Goal: Task Accomplishment & Management: Complete application form

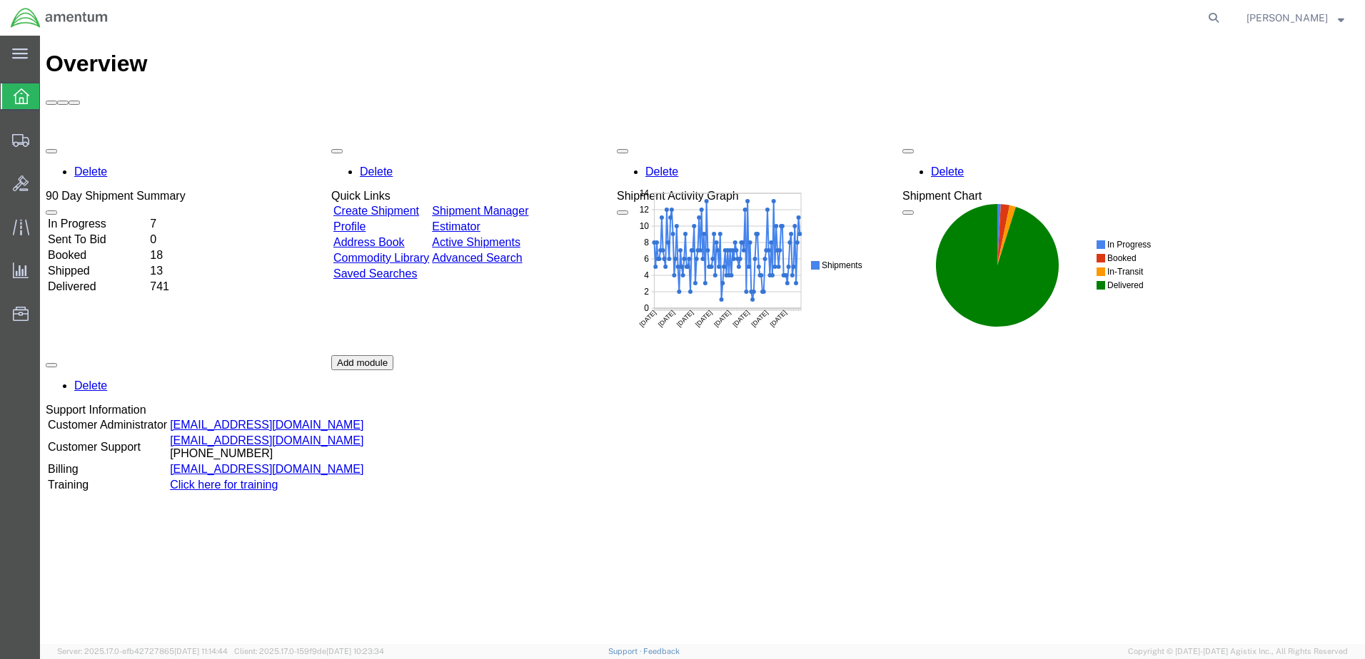
click at [401, 141] on div "Delete 90 Day Shipment Summary In Progress 7 Sent To Bid 0 Booked 18 Shipped 13…" at bounding box center [702, 355] width 1313 height 428
click at [401, 205] on link "Create Shipment" at bounding box center [376, 211] width 86 height 12
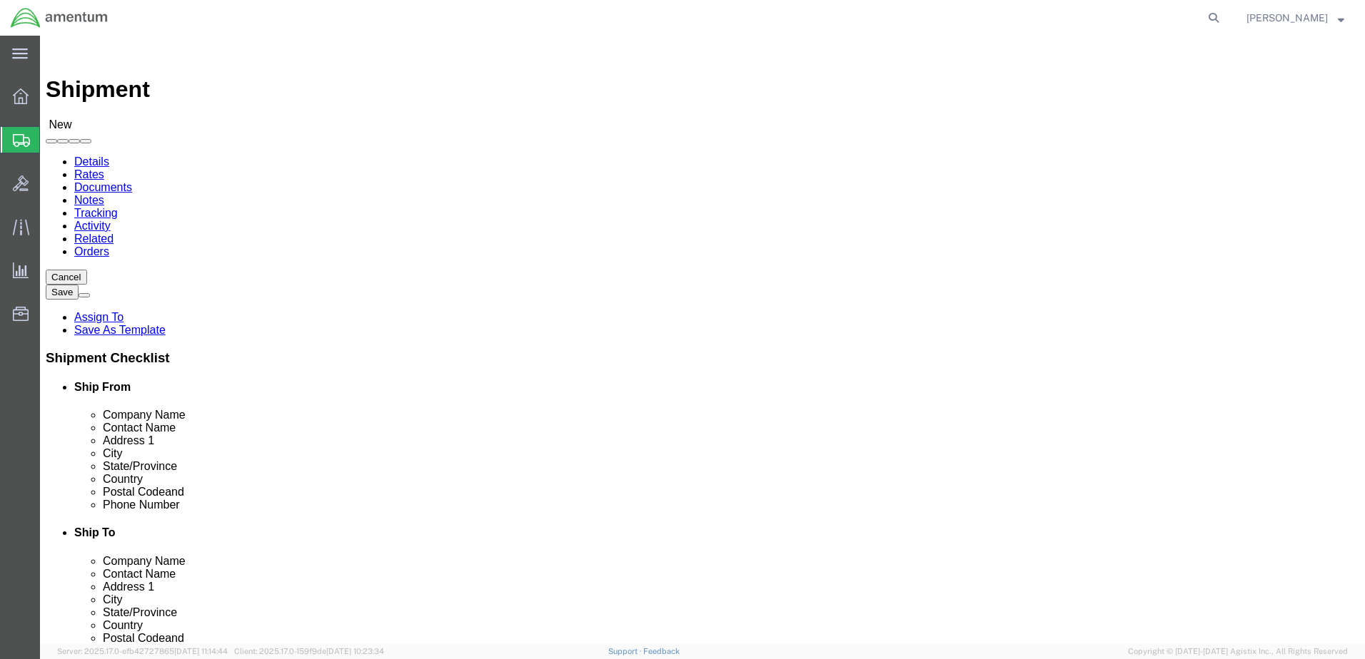
select select
type input "my"
select select "MYPROFILE"
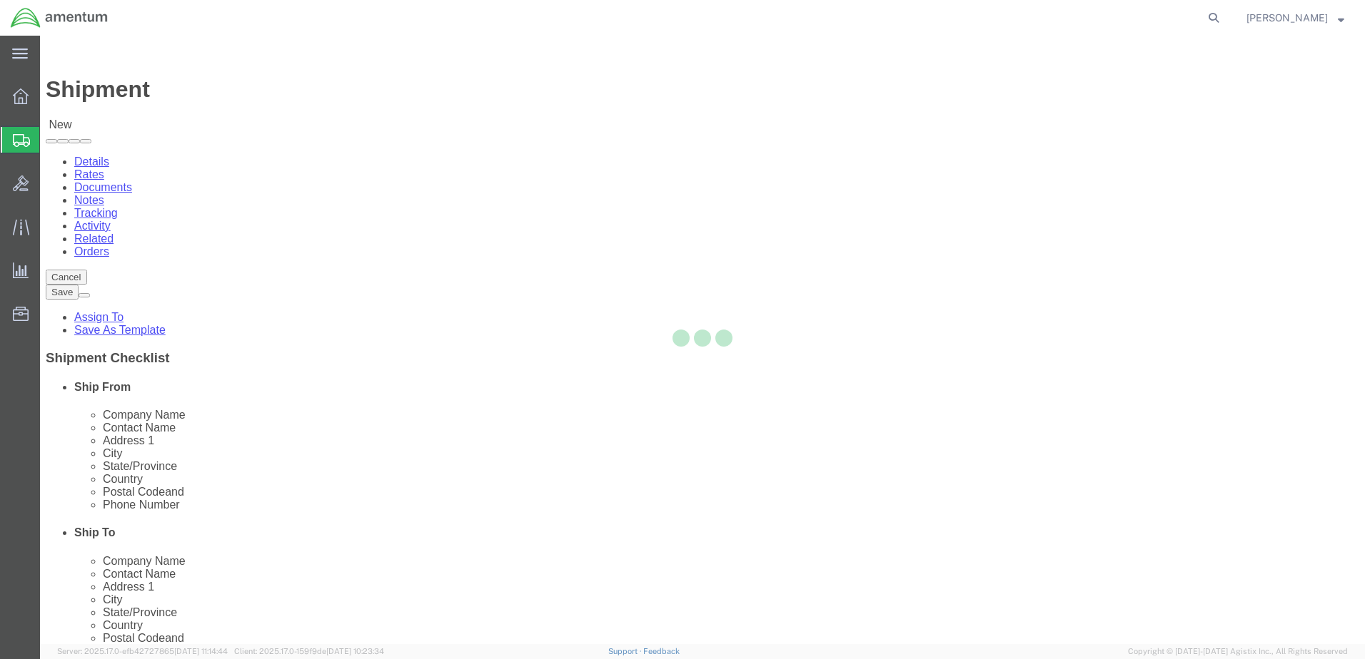
type input "Amentum Services, Inc."
type input "[PERSON_NAME]"
type input "Hangar 1002, [GEOGRAPHIC_DATA]"
type input "[GEOGRAPHIC_DATA]"
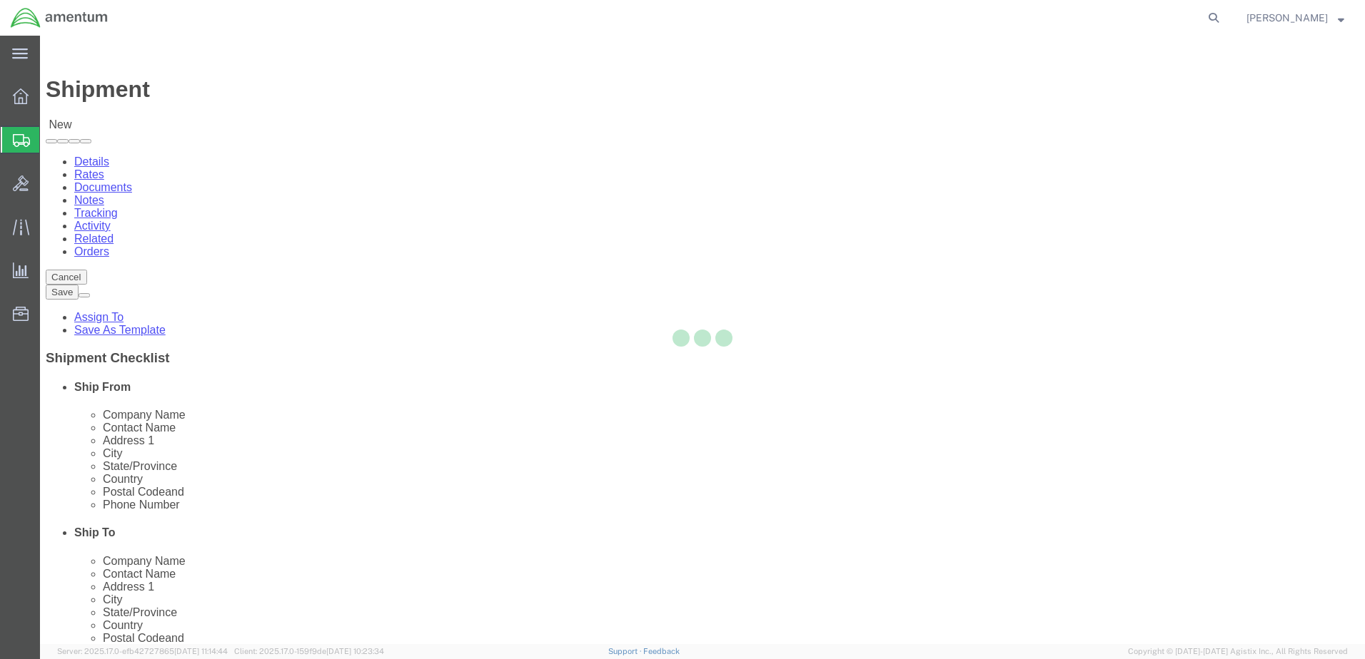
type input "32212"
type input "9049806801"
type input "[PERSON_NAME][EMAIL_ADDRESS][PERSON_NAME][DOMAIN_NAME]"
checkbox input "true"
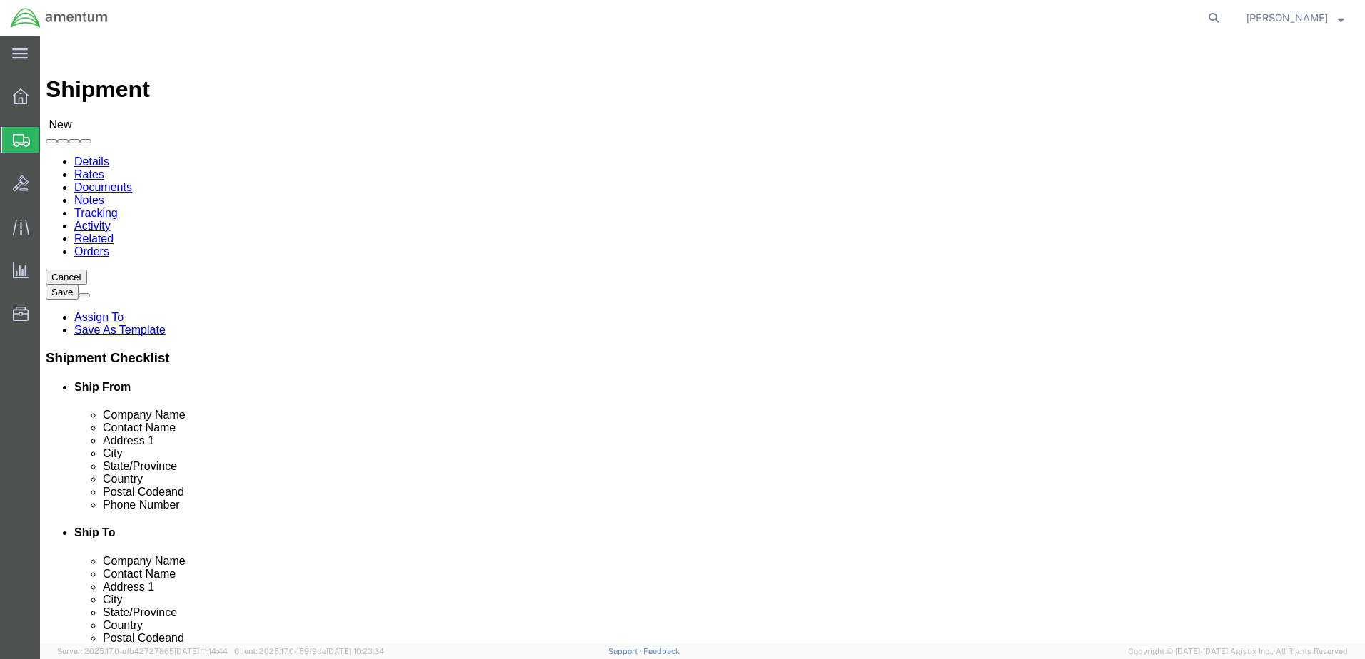
select select "FL"
type input "epr"
select select "49933"
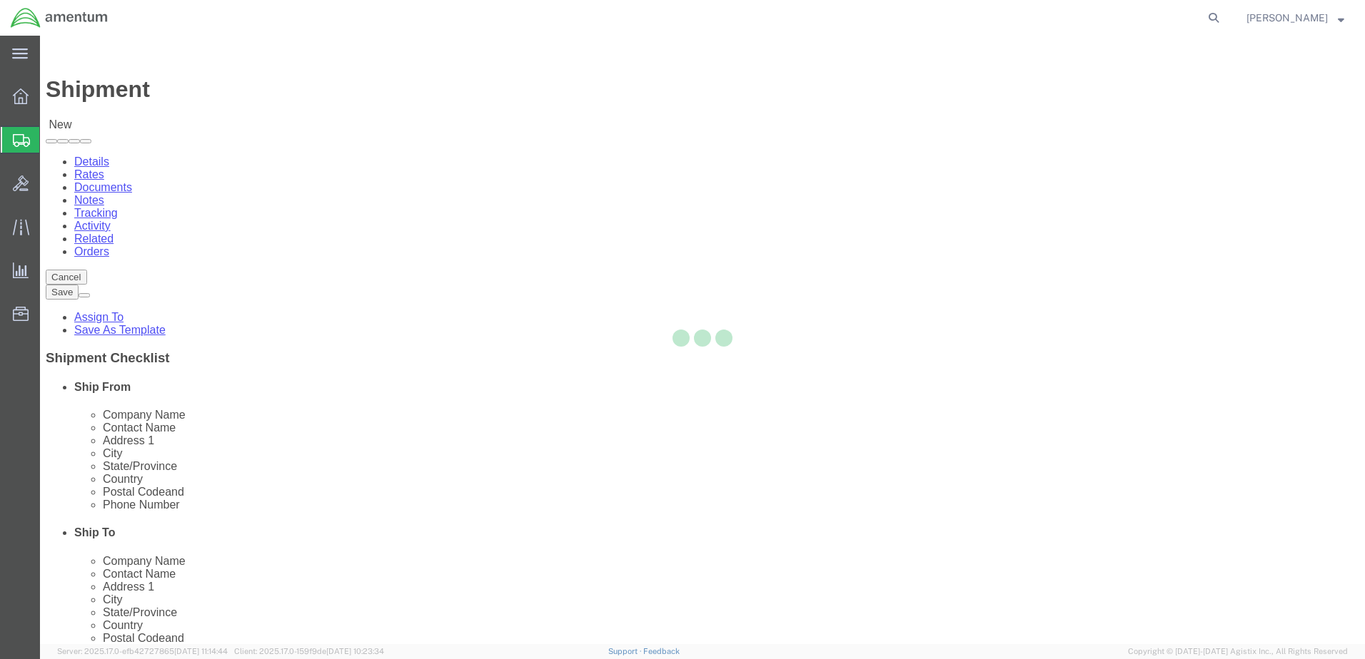
type input "Amentum Services, Inc"
type input "[PERSON_NAME]"
type input "[STREET_ADDRESS]"
type input "c/o Amentum Services, Inc."
type input "Aguadilla"
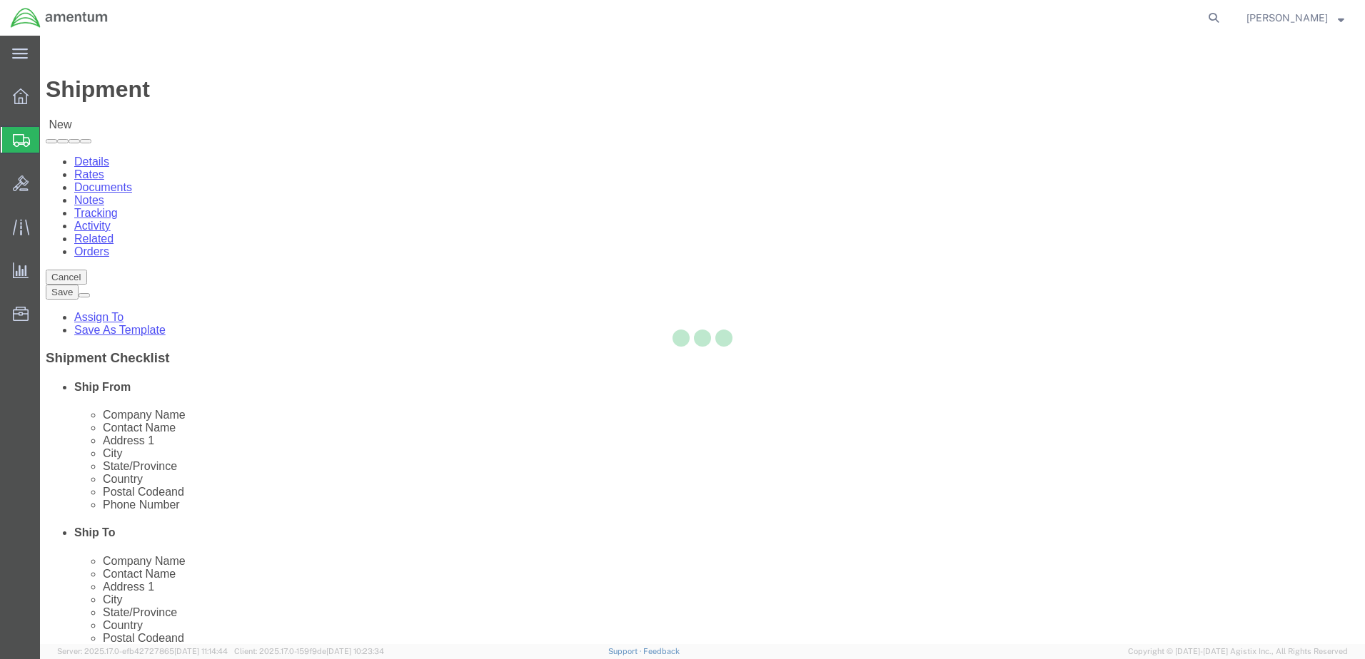
select select "PR"
type input "00604"
type input "[PHONE_NUMBER]"
type input "[PERSON_NAME][EMAIL_ADDRESS][PERSON_NAME][DOMAIN_NAME]"
checkbox input "true"
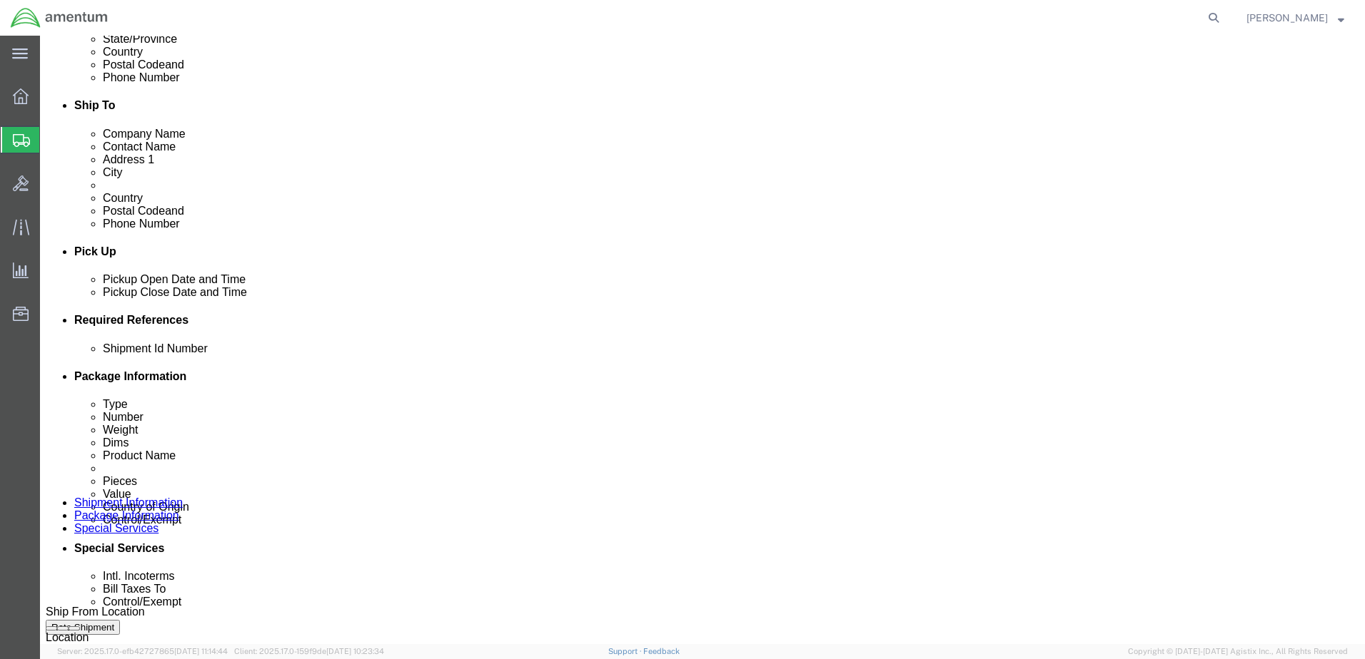
scroll to position [428, 0]
click div "[DATE] 10:00 AM"
type input "10:30 AM"
click button "Apply"
click div "[DATE] 11:00 AM"
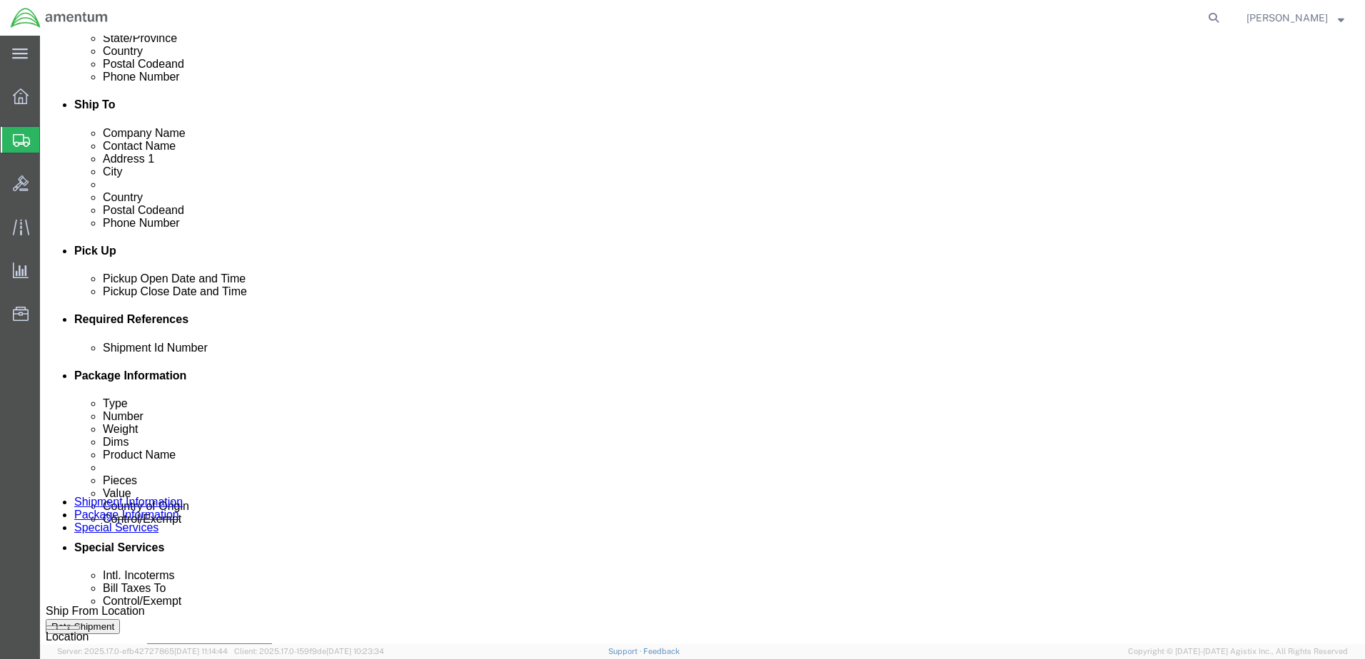
type input "2:30 PM"
click button "Apply"
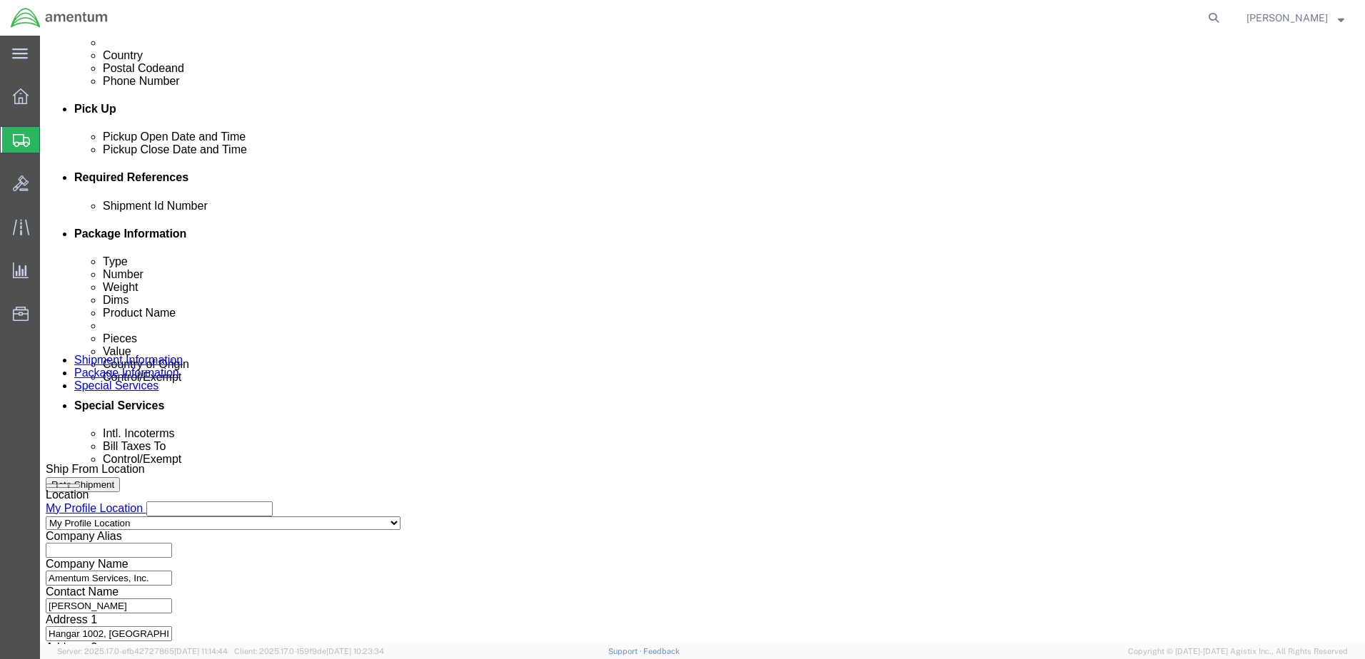
scroll to position [571, 0]
click select "Select Air Less than Truckload Multi-Leg Ocean Freight Rail Small Parcel Truckl…"
select select "SMAL"
click select "Select Air Less than Truckload Multi-Leg Ocean Freight Rail Small Parcel Truckl…"
click input "text"
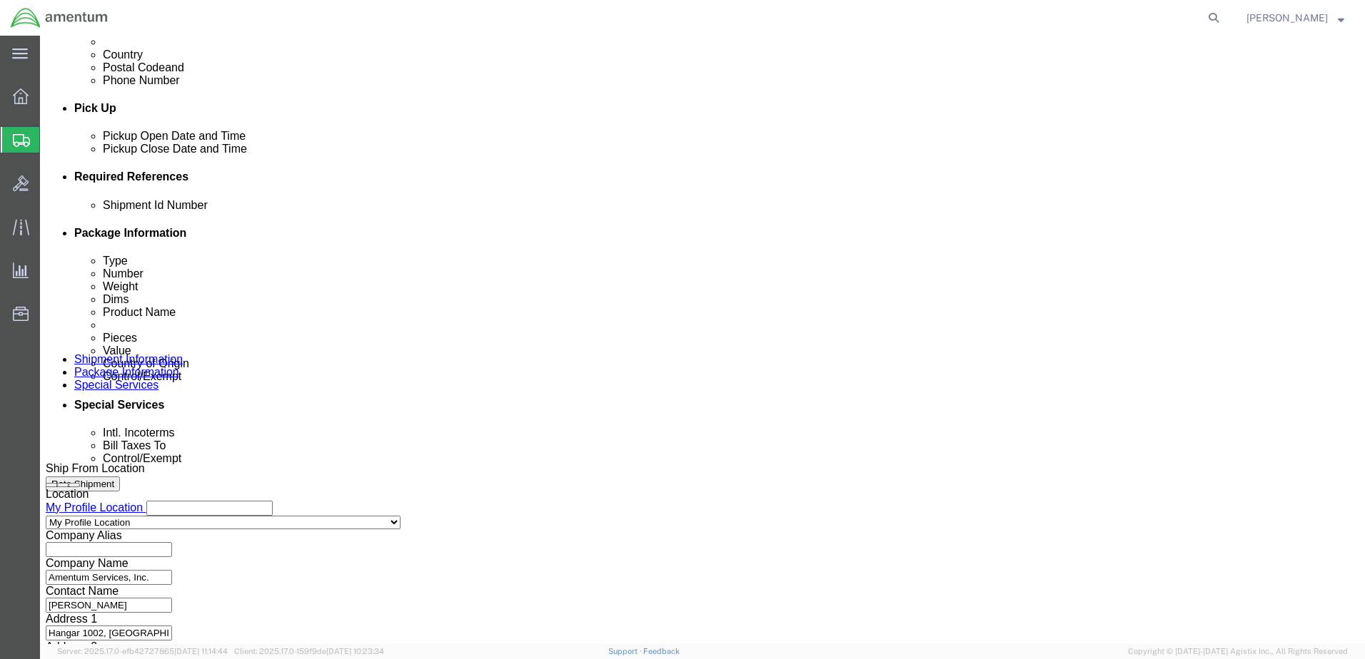
type input "DOD"
click button "Add reference"
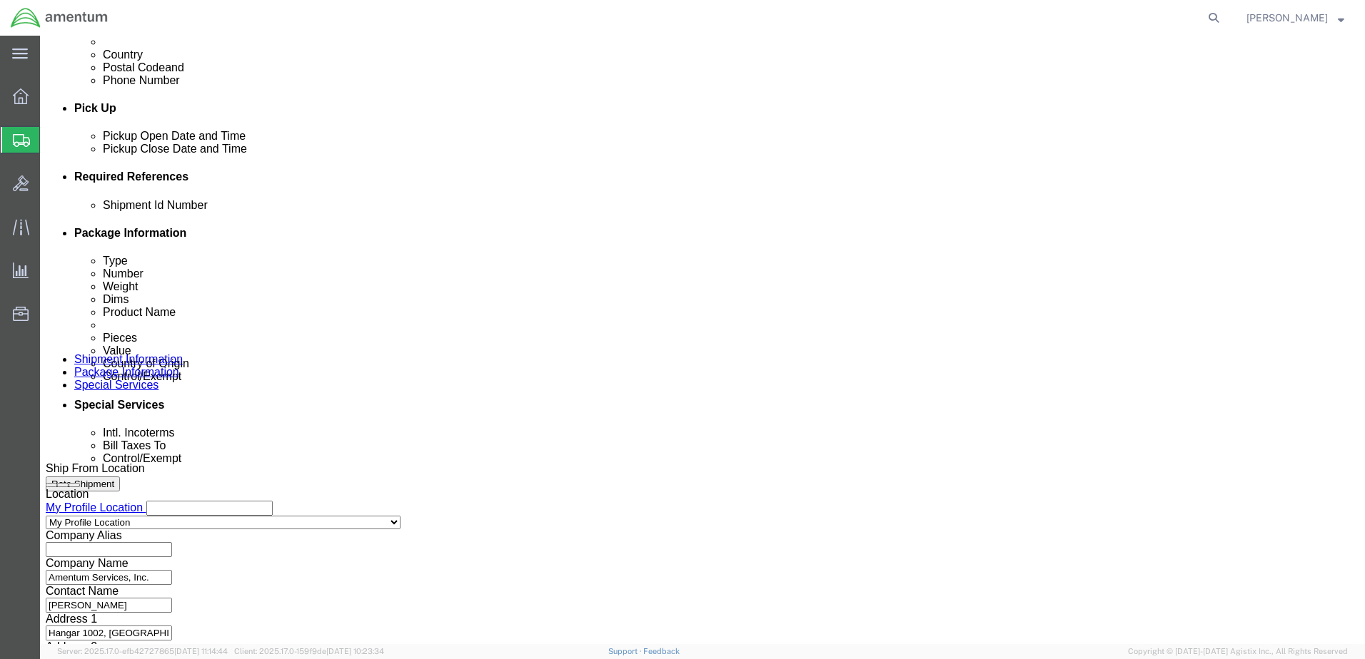
click select "Select Account Type Activity ID Airline Appointment Number ASN Batch Request # …"
select select "DEPT"
click select "Select Account Type Activity ID Airline Appointment Number ASN Batch Request # …"
click input "text"
type input "CBP"
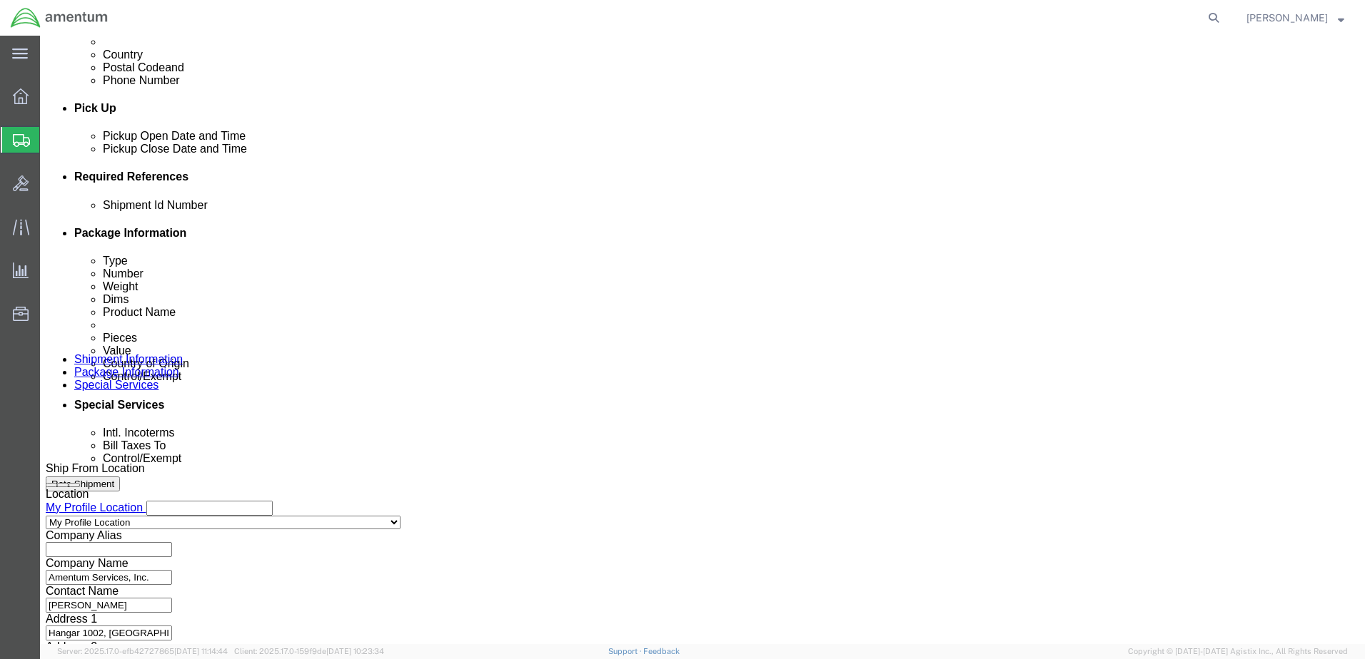
click select "Select Account Type Activity ID Airline Appointment Number ASN Batch Request # …"
select select "GLCD"
click select "Select Account Type Activity ID Airline Appointment Number ASN Batch Request # …"
select select "PROJNUM"
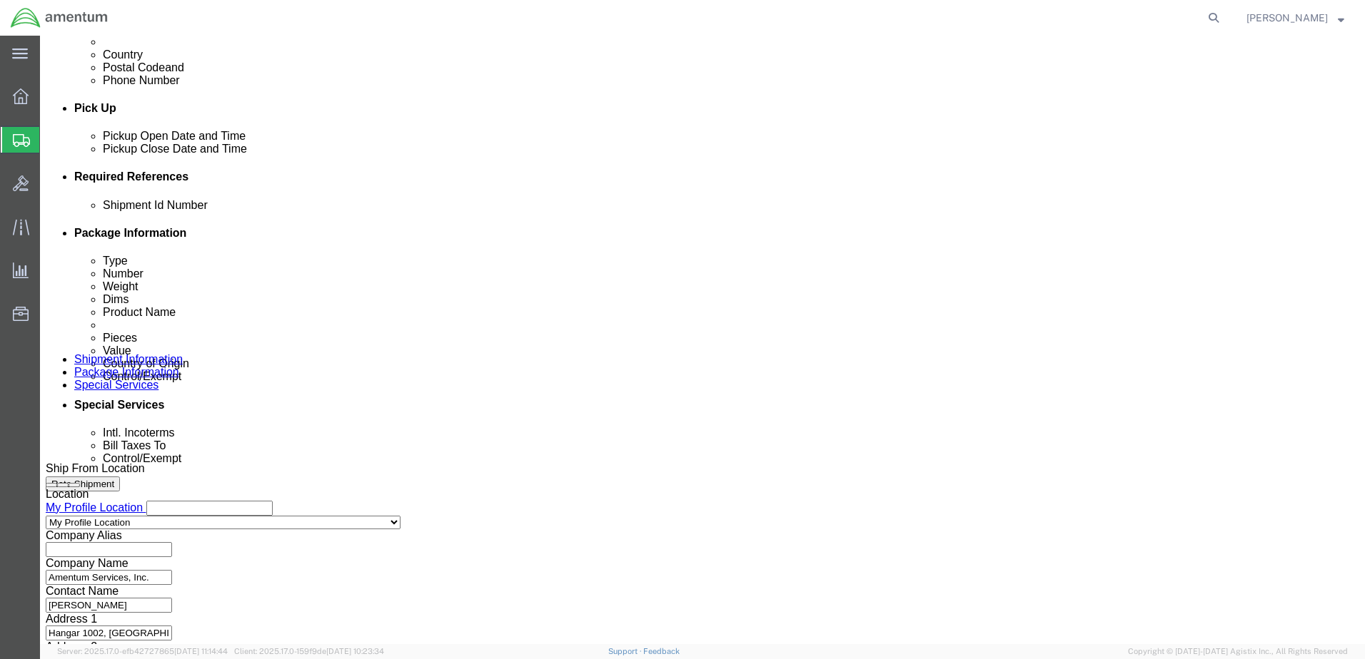
click select "Select Account Type Activity ID Airline Appointment Number ASN Batch Request # …"
select select "CUSTREF"
click select "Select Account Type Activity ID Airline Appointment Number ASN Batch Request # …"
click input "text"
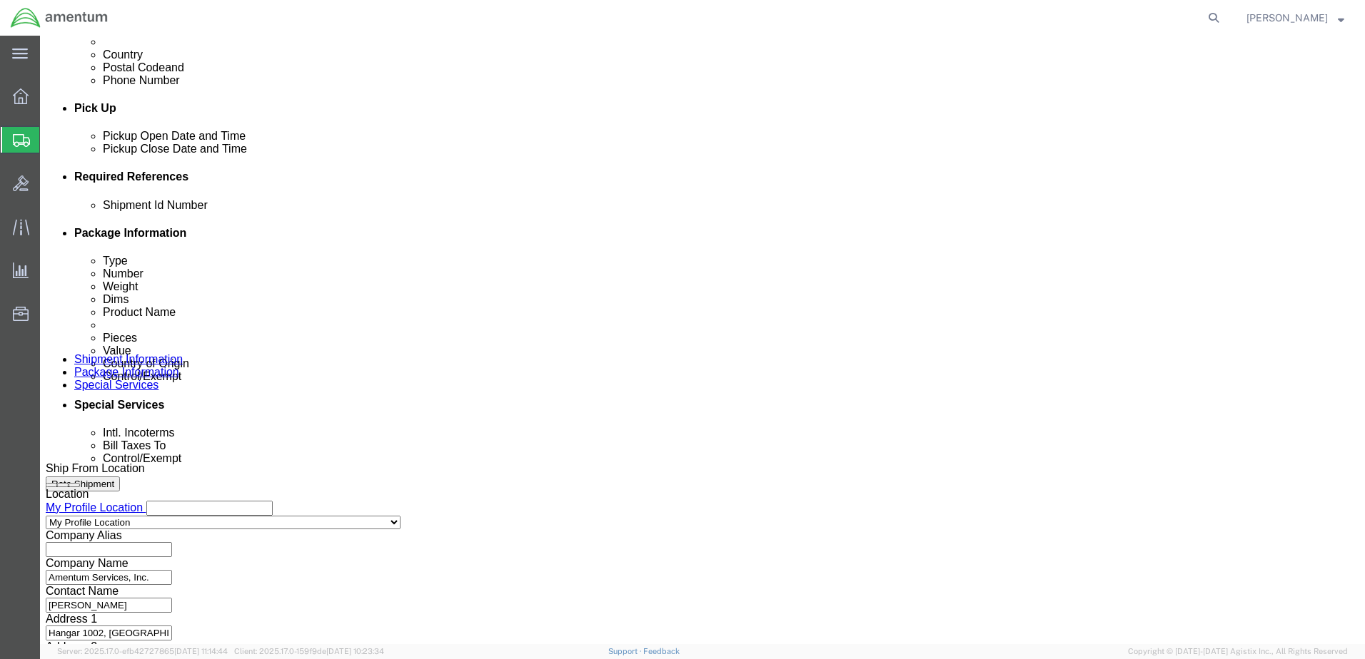
type input "7094F852310800"
drag, startPoint x: 878, startPoint y: 304, endPoint x: 880, endPoint y: 315, distance: 10.9
click input "text"
paste input "6118.03.03.2219.000.EJA.0000"
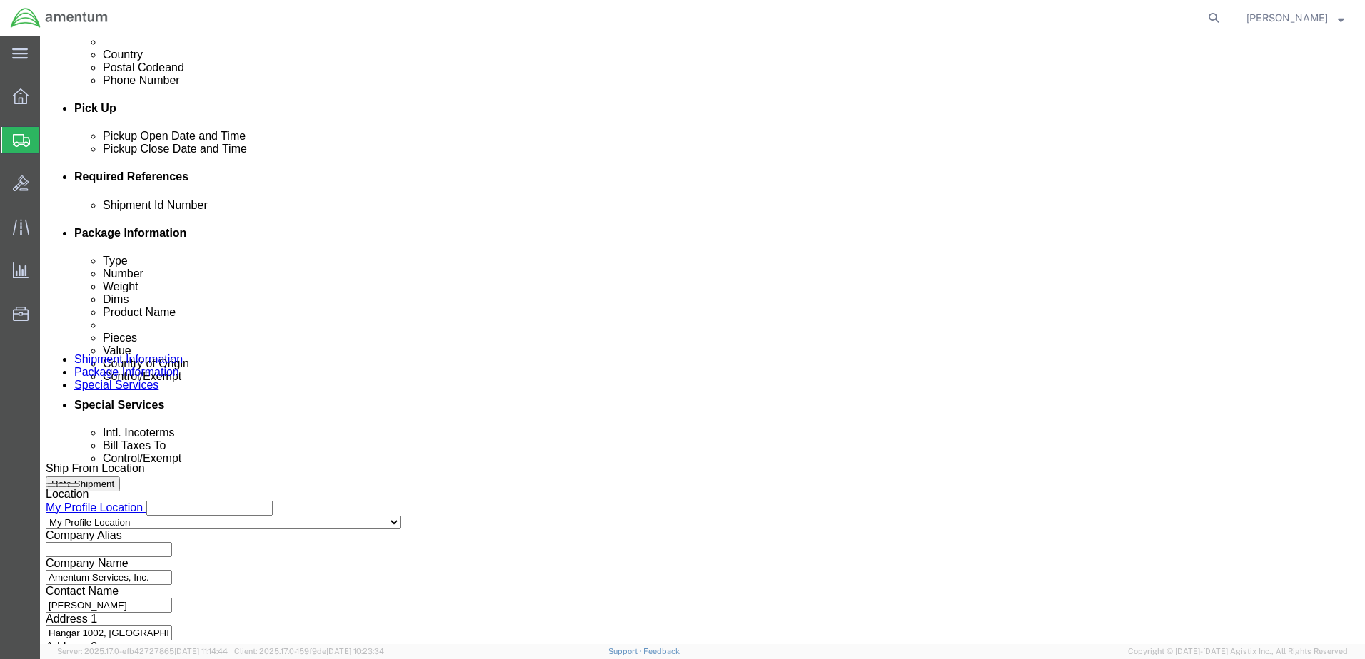
type input "6118.03.03.2219.000.EJA.0000"
click input "text"
paste input "6118.03.03.2219.000.EJA.0000"
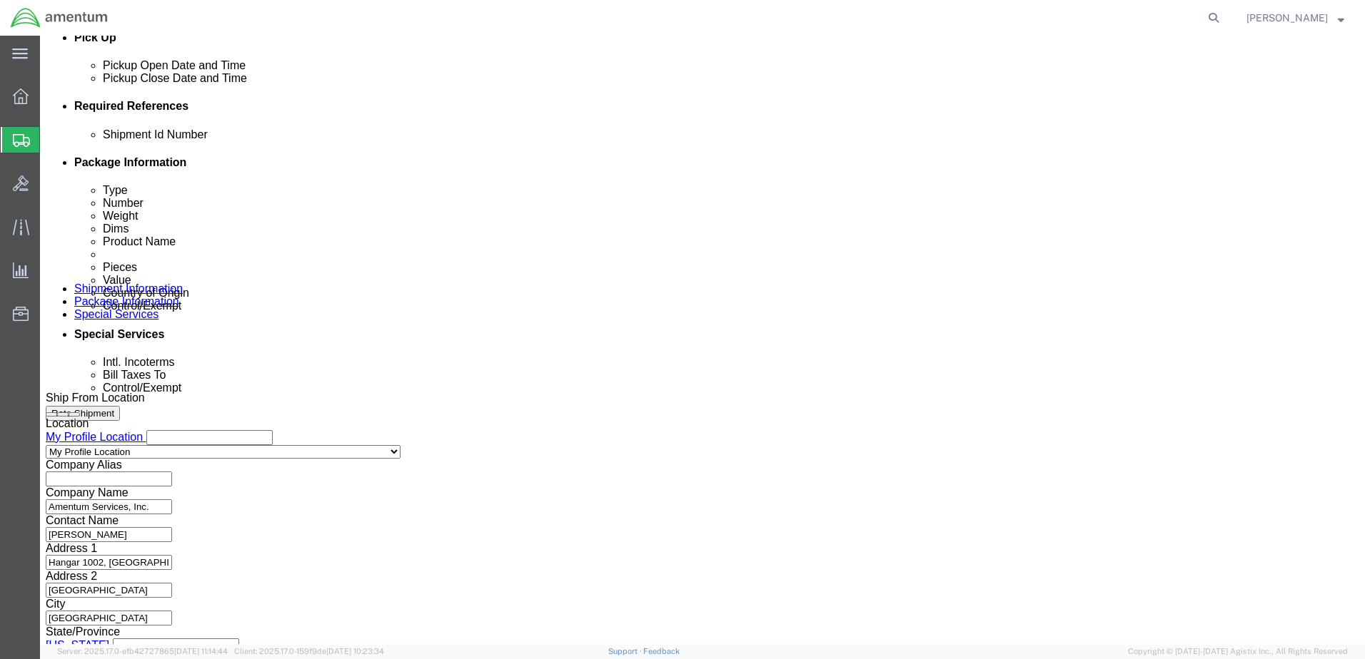
scroll to position [642, 0]
type input "6118.03.03.2219.000.EJA.0000"
click button "Continue"
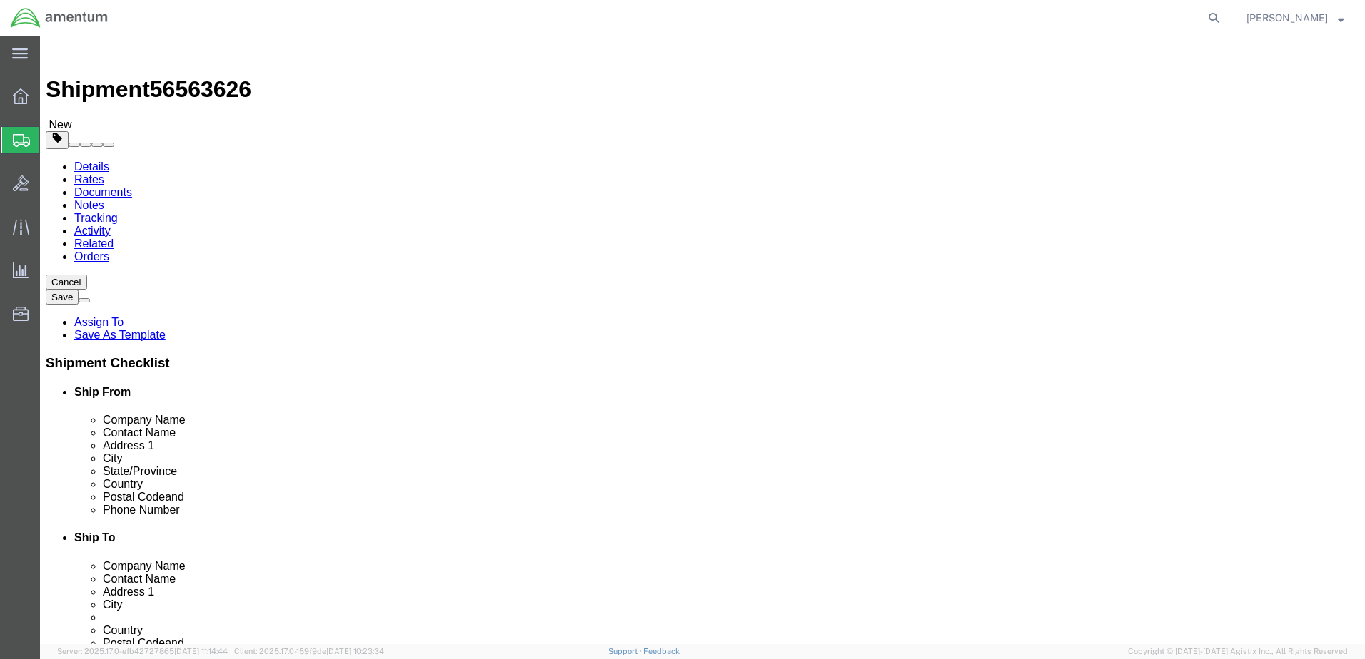
click select "Select Bale(s) Basket(s) Bolt(s) Bottle(s) Buckets Bulk Bundle(s) Can(s) Cardbo…"
select select "CBOX"
click select "Select Bale(s) Basket(s) Bolt(s) Bottle(s) Buckets Bulk Bundle(s) Can(s) Cardbo…"
click input "text"
type input "8"
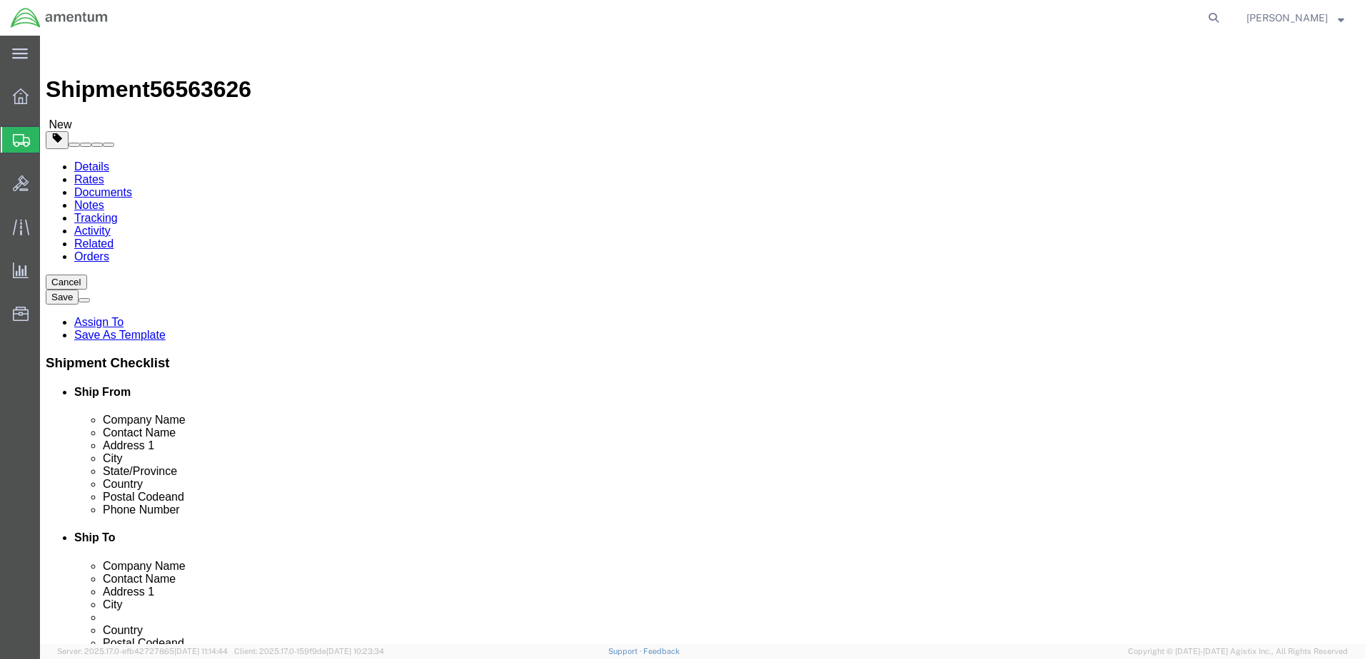
type input "8"
type input "4"
type input "1.00"
click div "Package Content # 1 1 x Cardboard Box(es) Package Type Select Bale(s) Basket(s)…"
click span
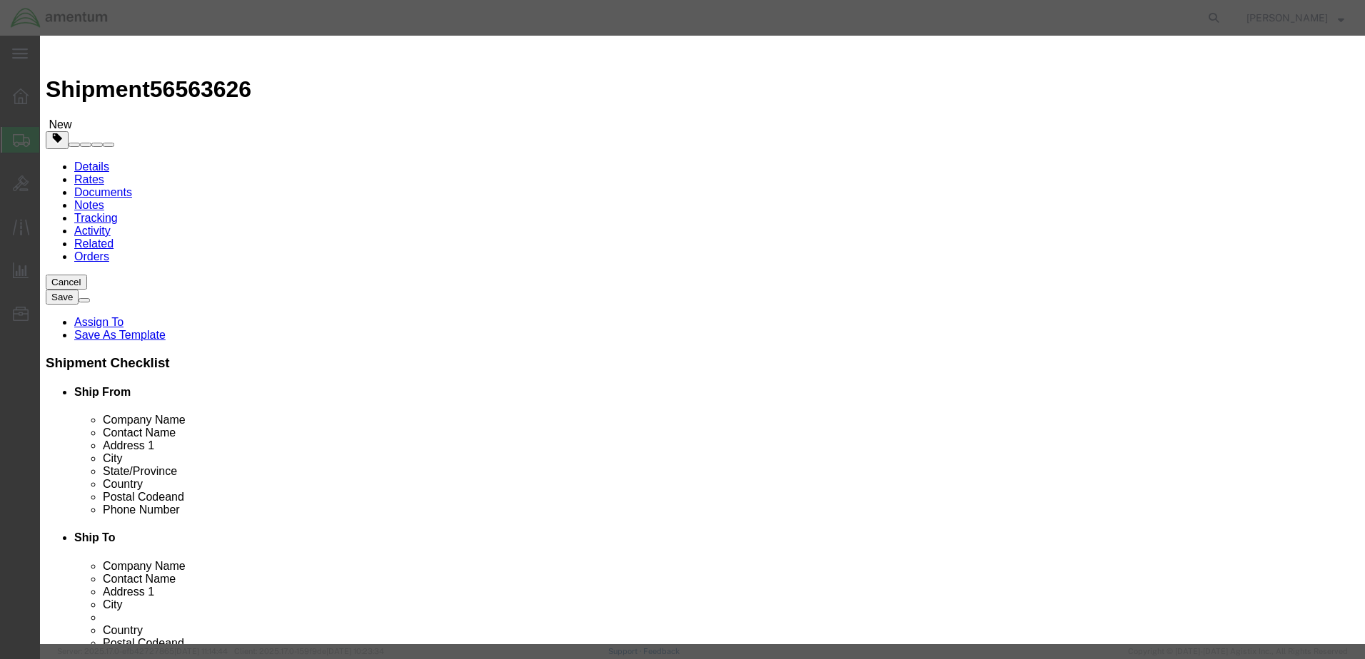
drag, startPoint x: 443, startPoint y: 113, endPoint x: 451, endPoint y: 111, distance: 8.1
click input "text"
type input "DOD PARTS"
type input "1.00"
select select "EA"
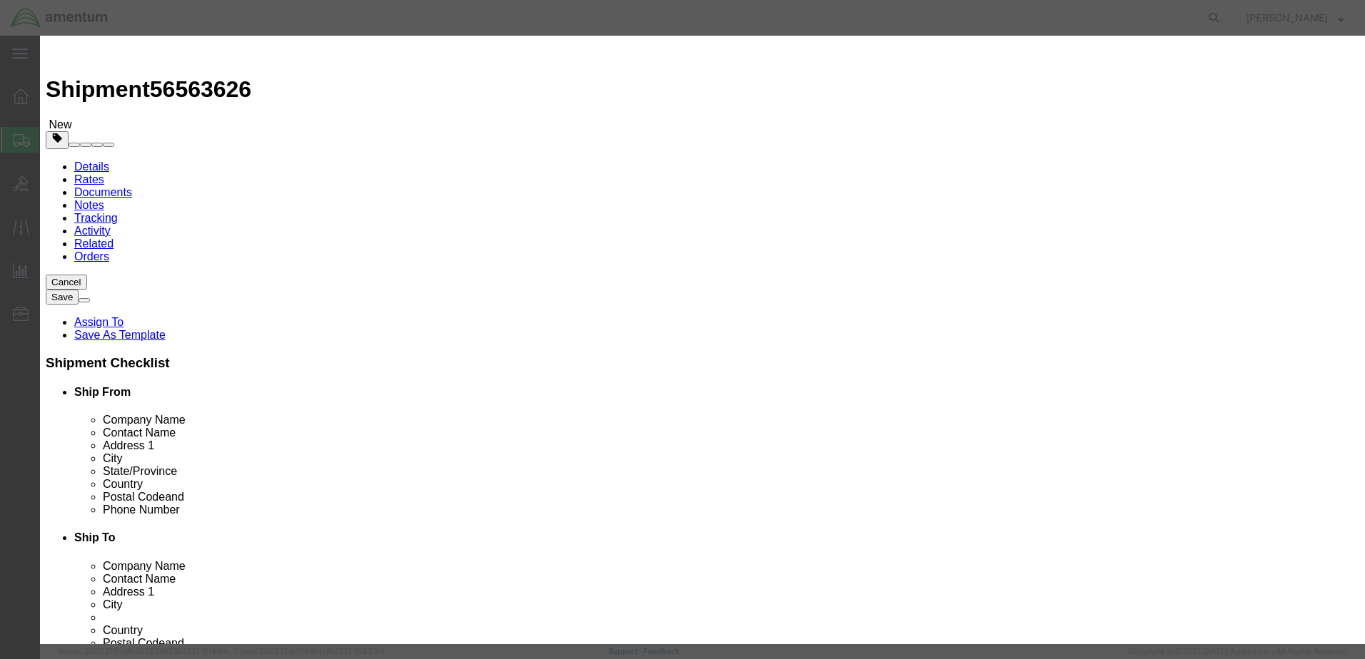
type input "10.00"
select select "USD"
click input "DOD PARTS"
type input "DOD PART"
click select "Select 50 55 60 65 70 85 92.5 100 125 175 250 300 400"
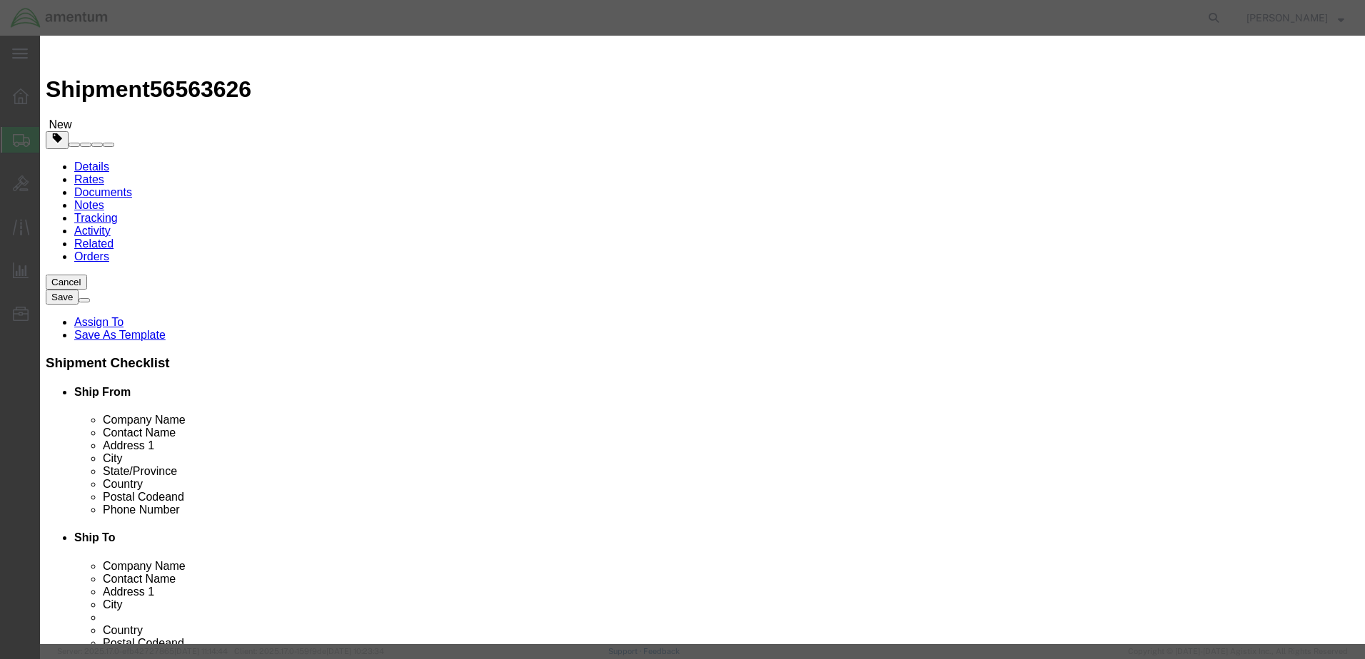
select select "125"
click select "Select 50 55 60 65 70 85 92.5 100 125 175 250 300 400"
click select "Select [GEOGRAPHIC_DATA] [GEOGRAPHIC_DATA] [GEOGRAPHIC_DATA] [GEOGRAPHIC_DATA] …"
select select "US"
click select "Select [GEOGRAPHIC_DATA] [GEOGRAPHIC_DATA] [GEOGRAPHIC_DATA] [GEOGRAPHIC_DATA] …"
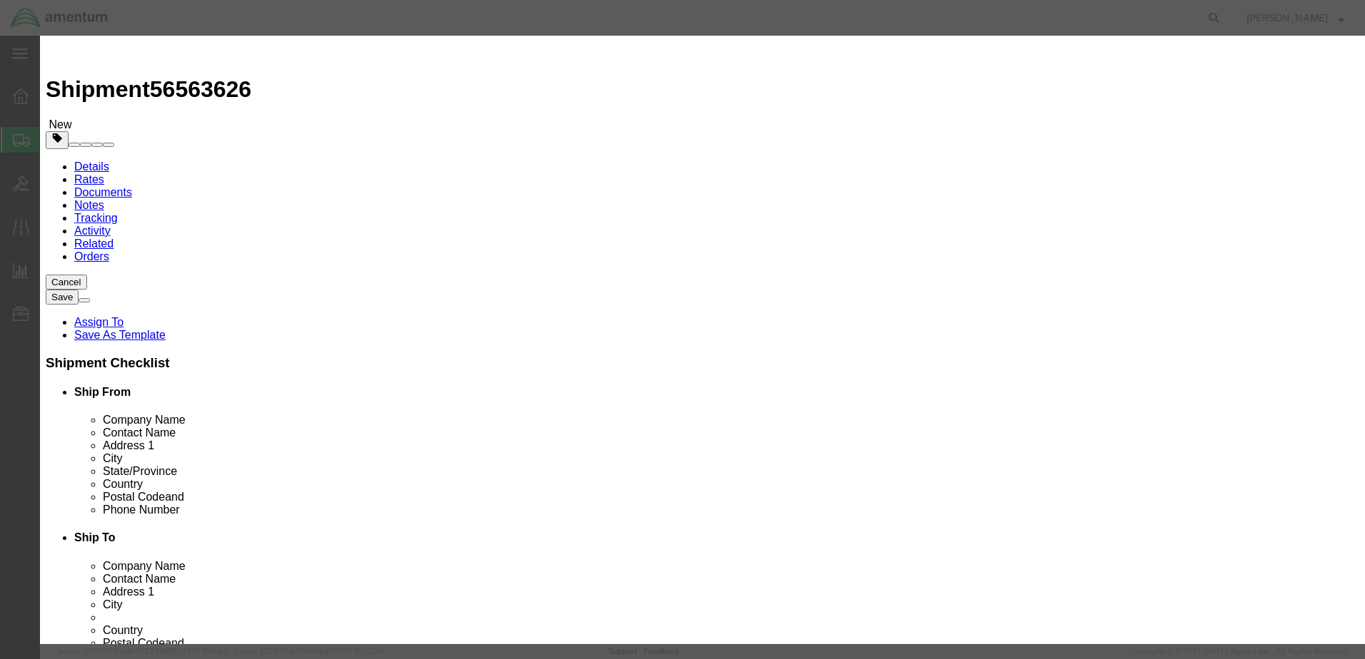
click input "text"
paste input "6118.03.03.2219.000.EJA.0000"
type input "6118.03.03.2219.000.EJA.0000"
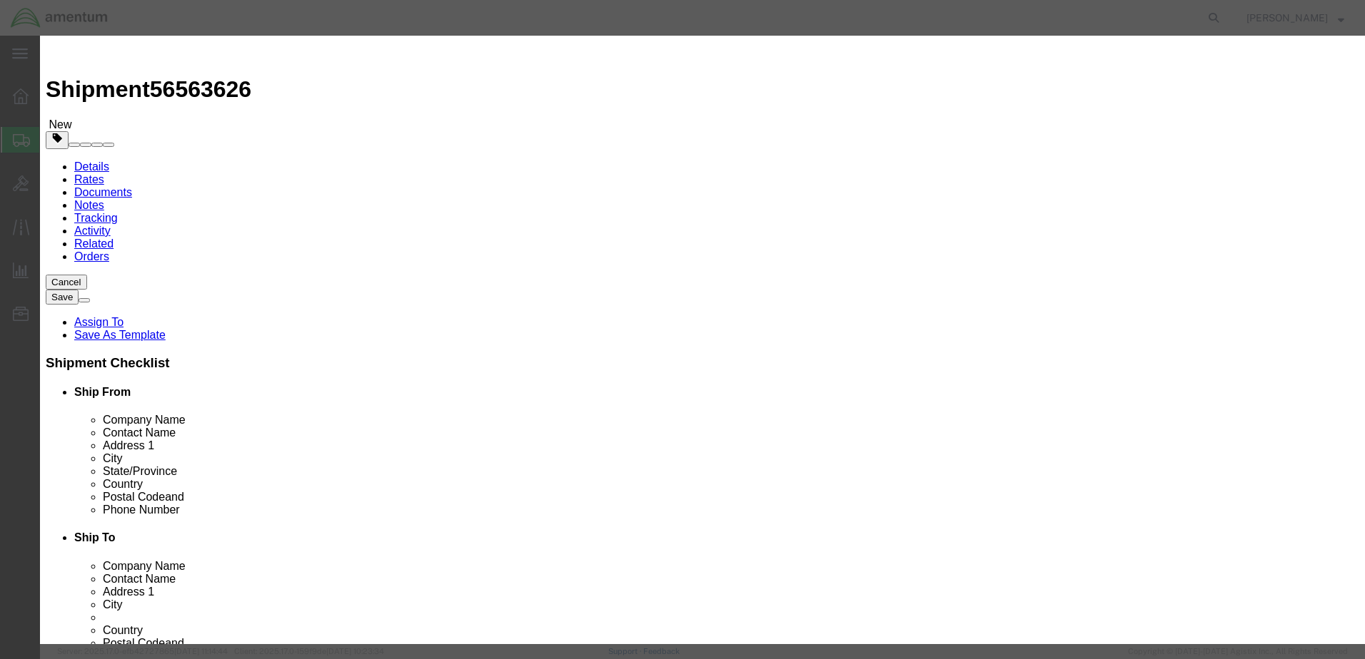
click input "text"
paste input "6118.03.03.2219.000.EJA.0000"
type input "6118.03.03.2219.000.EJA.0000"
click select "Select Account Type Activity ID Airline Appointment Number ASN Batch Number Bil…"
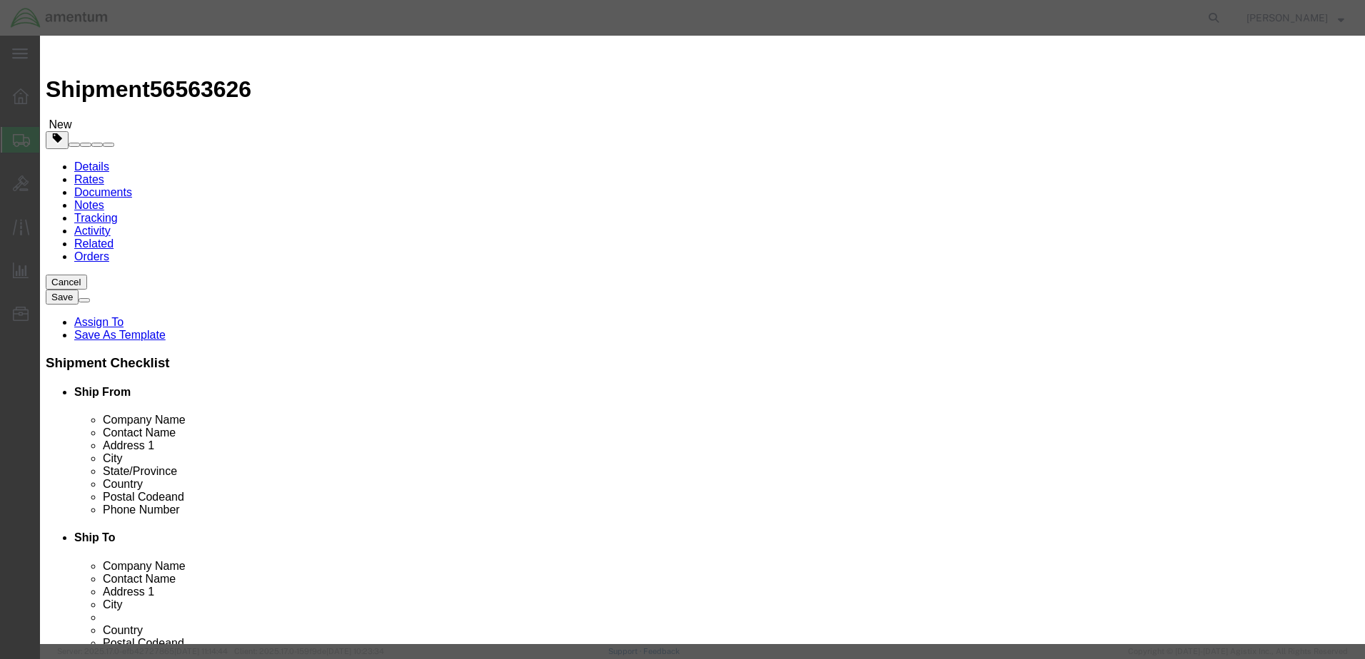
scroll to position [0, 0]
select select "GLCD"
click select "Select Account Type Activity ID Airline Appointment Number ASN Batch Number Bil…"
select select "PROJNUM"
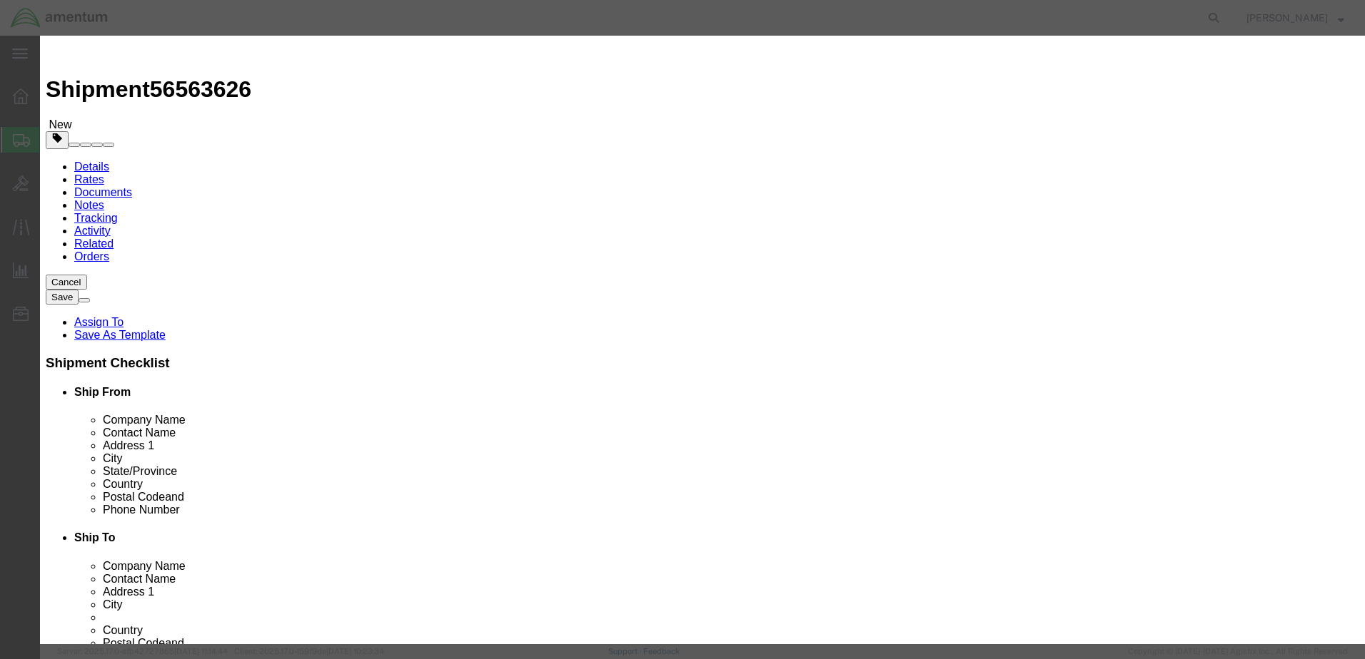
click select "Select Account Type Activity ID Airline Appointment Number ASN Batch Number Bil…"
click select "Select ATF BIS DEA EPA FDA FTR ITAR OFAC Other (OPA)"
select select "FTR"
click select "Select ATF BIS DEA EPA FDA FTR ITAR OFAC Other (OPA)"
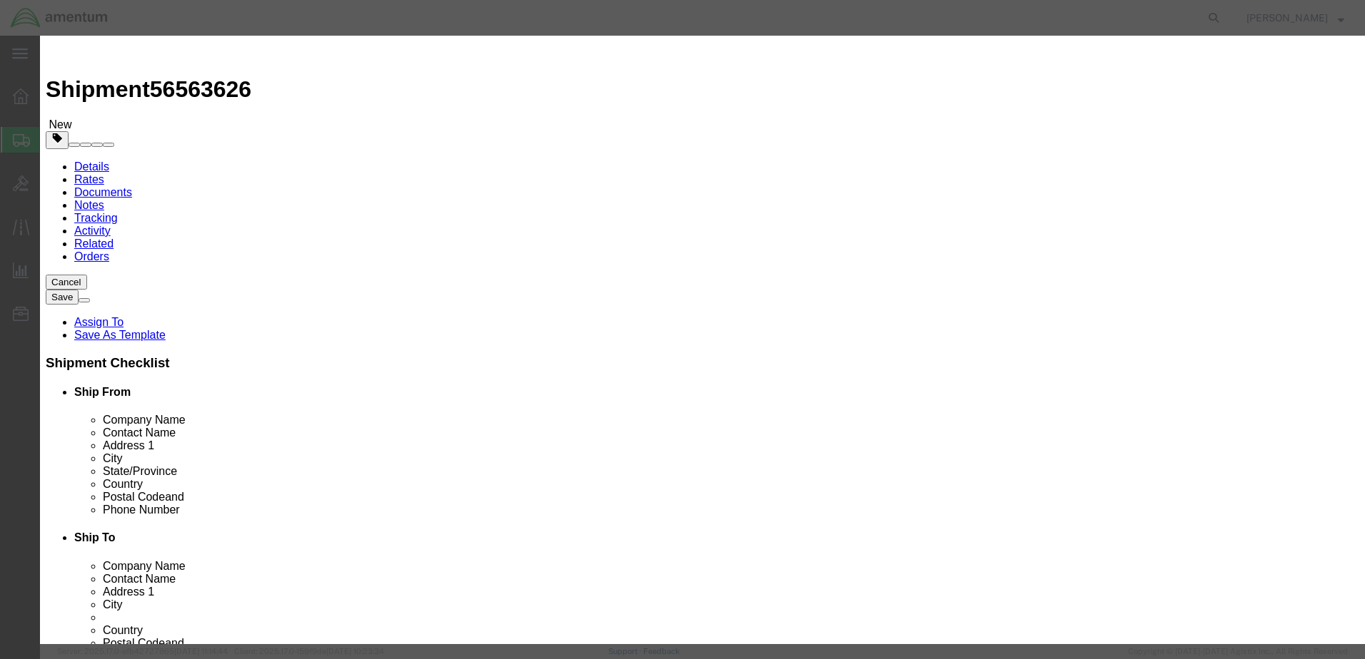
click select "Select 30.2(d)(2) 30.36 30.37(a) 30.37(f) 30.37(g) 30.37(h) 30.37(i) 30.37(j) 3…"
select select "30.37(a)"
click select "Select 30.2(d)(2) 30.36 30.37(a) 30.37(f) 30.37(g) 30.37(h) 30.37(i) 30.37(j) 3…"
click button "Save & Close"
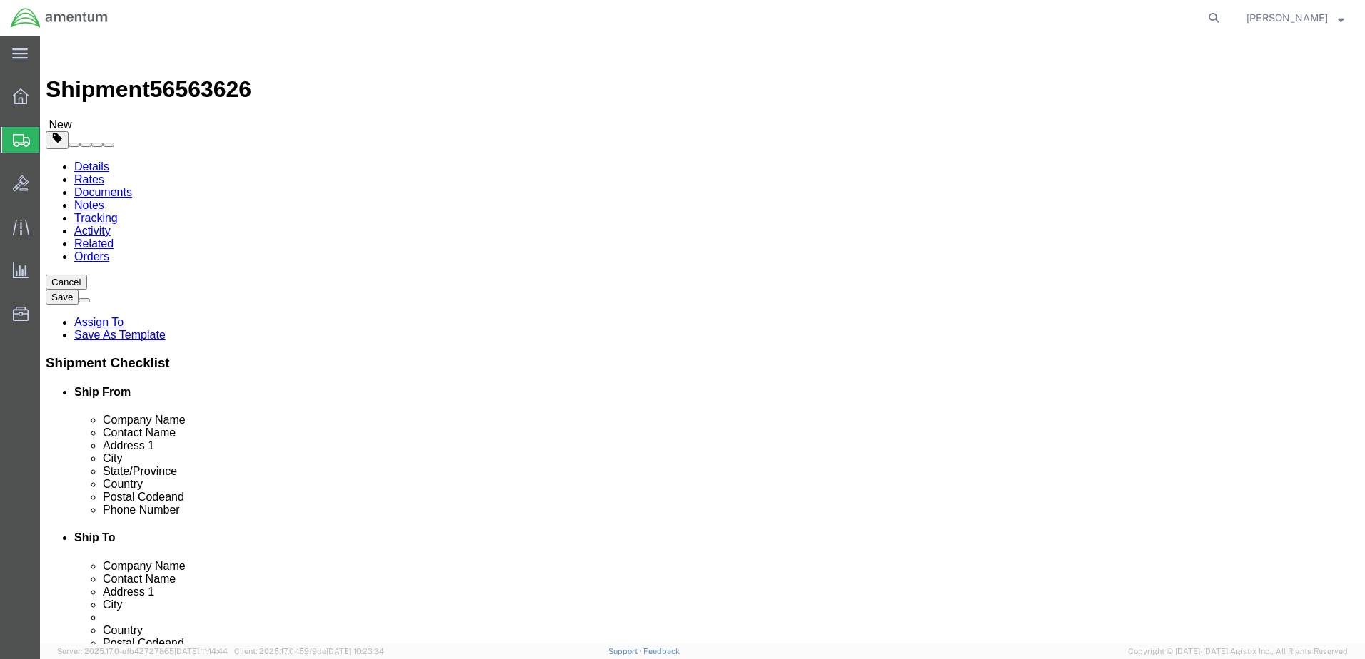
click button "Continue"
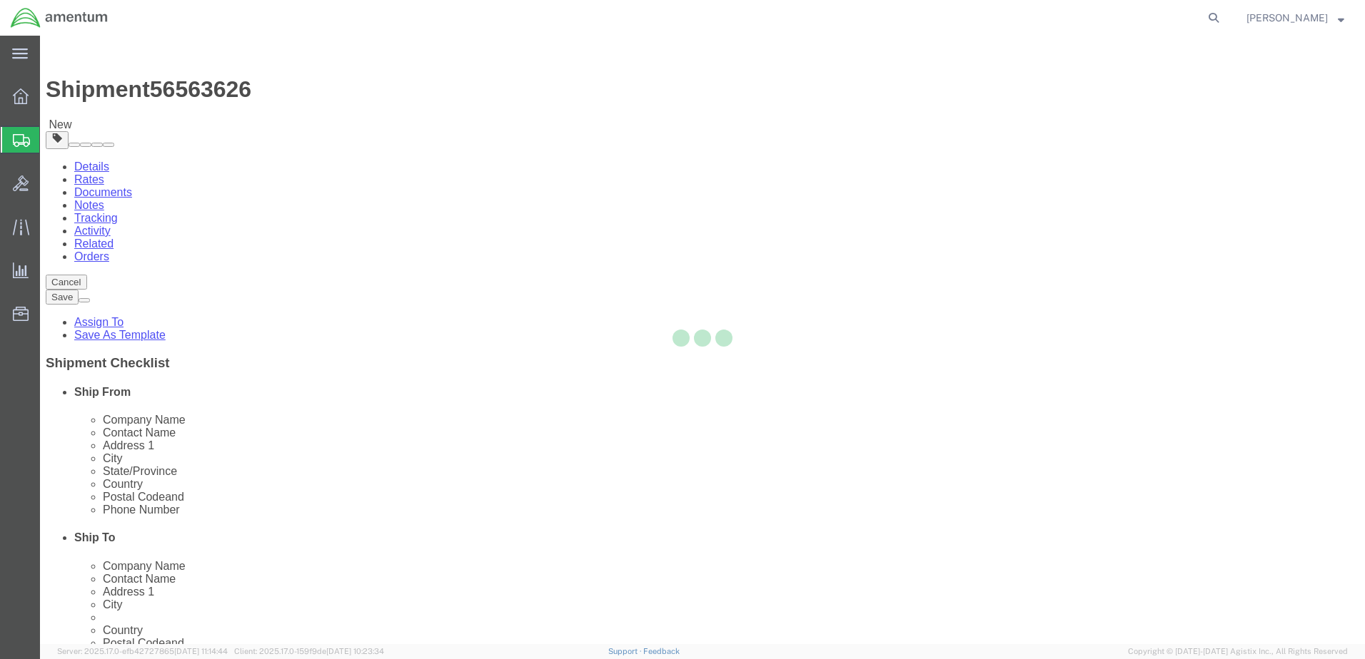
select select
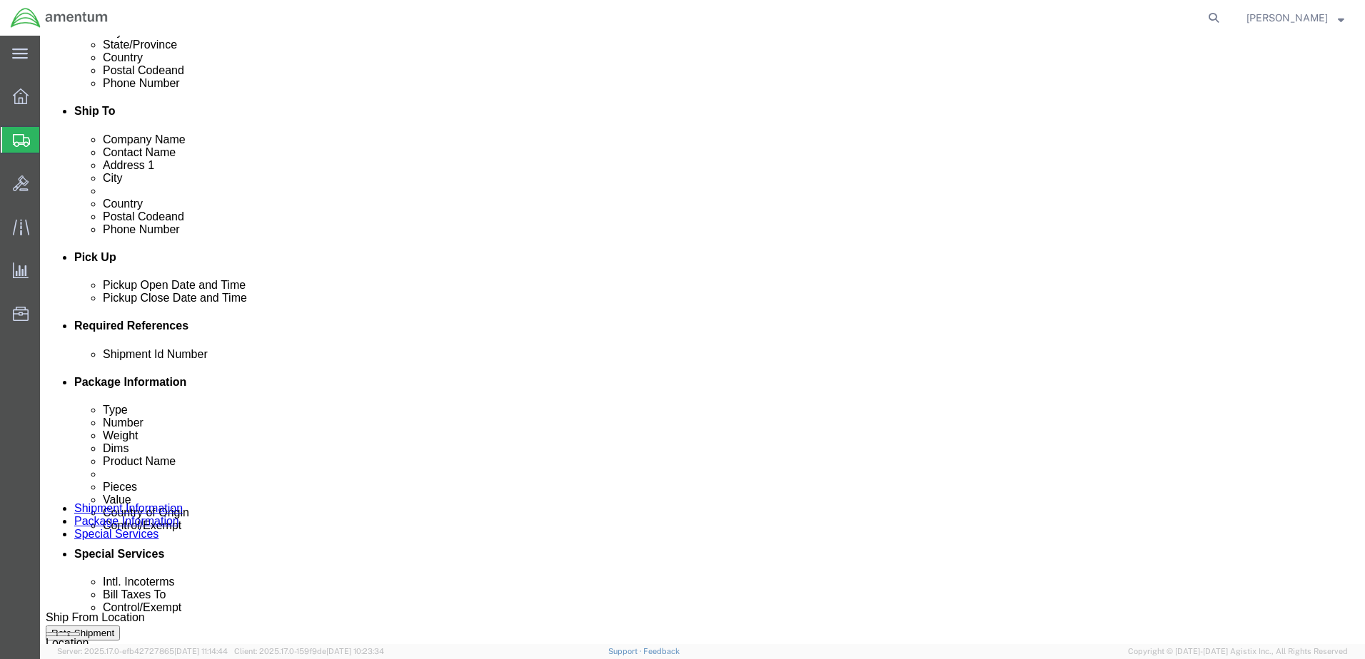
scroll to position [428, 0]
click select "Select Carriage Insurance Paid Carriage Paid To Cost and Freight Cost Insurance…"
select select "FOB"
click select "Select Carriage Insurance Paid Carriage Paid To Cost and Freight Cost Insurance…"
select select "RCPN"
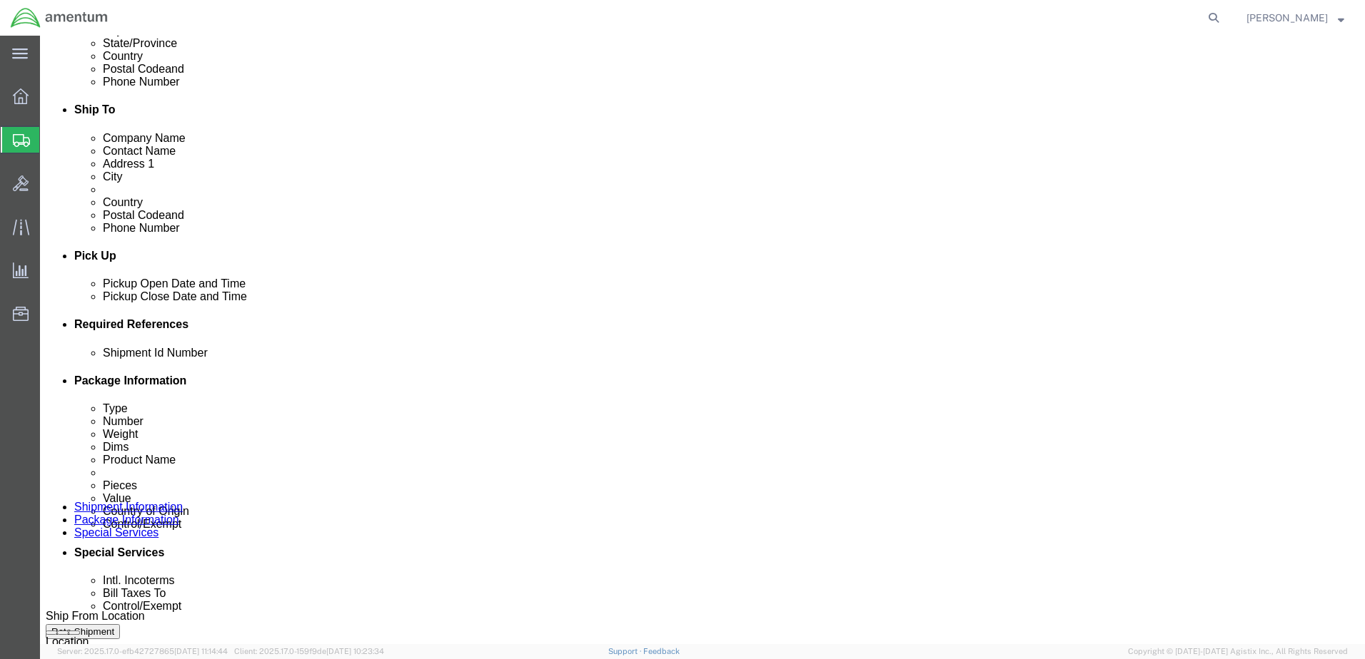
select select "RCPN"
type input "Amentum Services, Inc"
type input "[STREET_ADDRESS]"
select select "PR"
type input "[PHONE_NUMBER]"
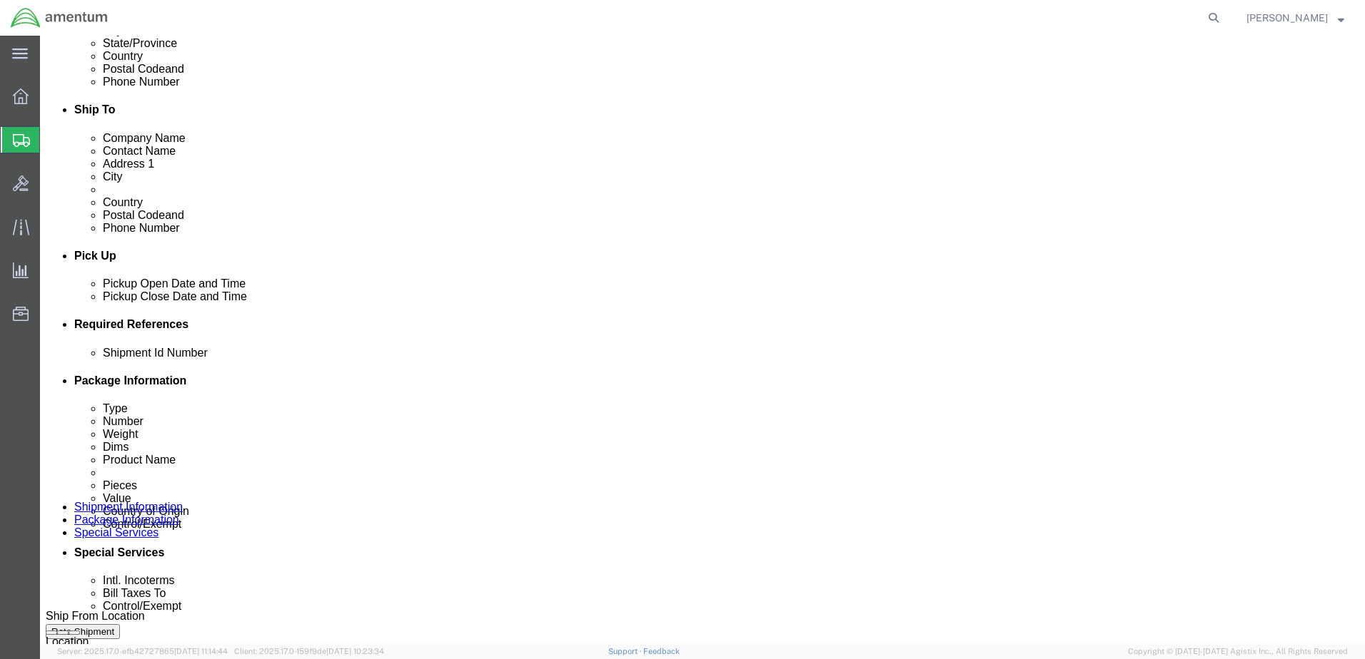
type input "[PERSON_NAME]"
type input "c/o Amentum Services, Inc."
type input "Aguadilla"
type input "00604"
type input "[US_EMPLOYER_IDENTIFICATION_NUMBER]"
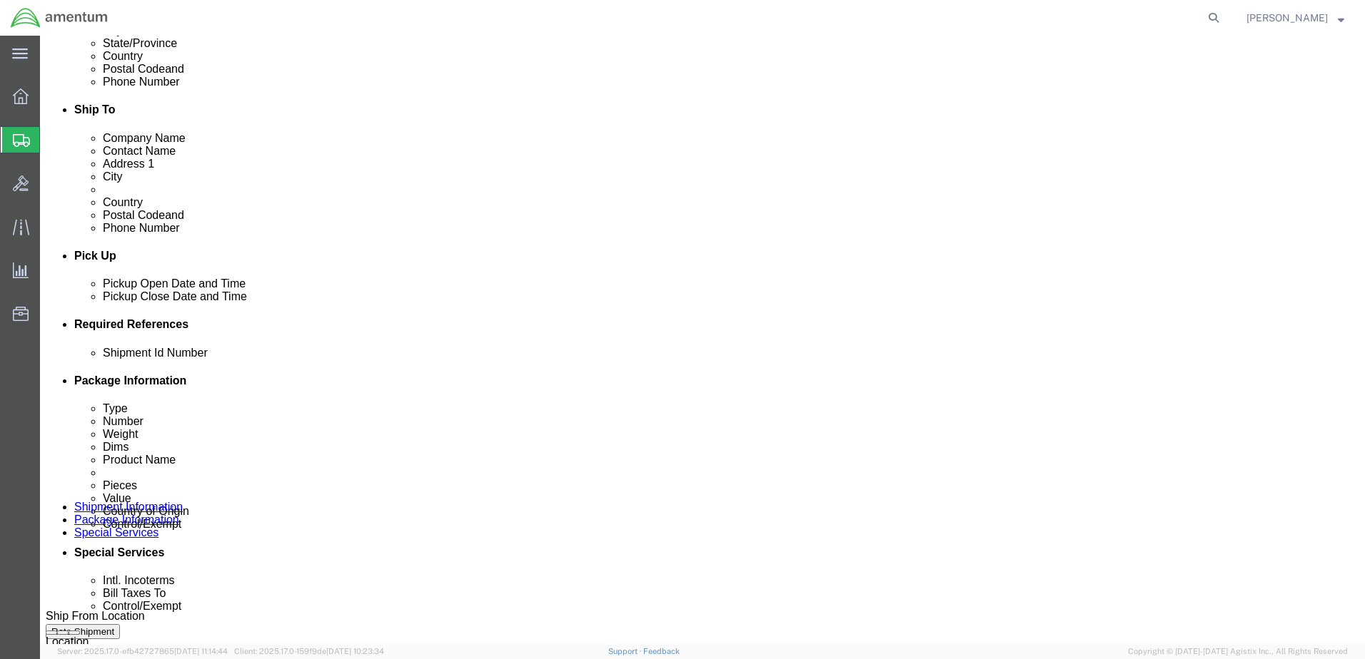
click select "Select Recipient Account Sender/Shipper Third Party Account"
select select "SHIP"
click select "Select Recipient Account Sender/Shipper Third Party Account"
select select "SHIP"
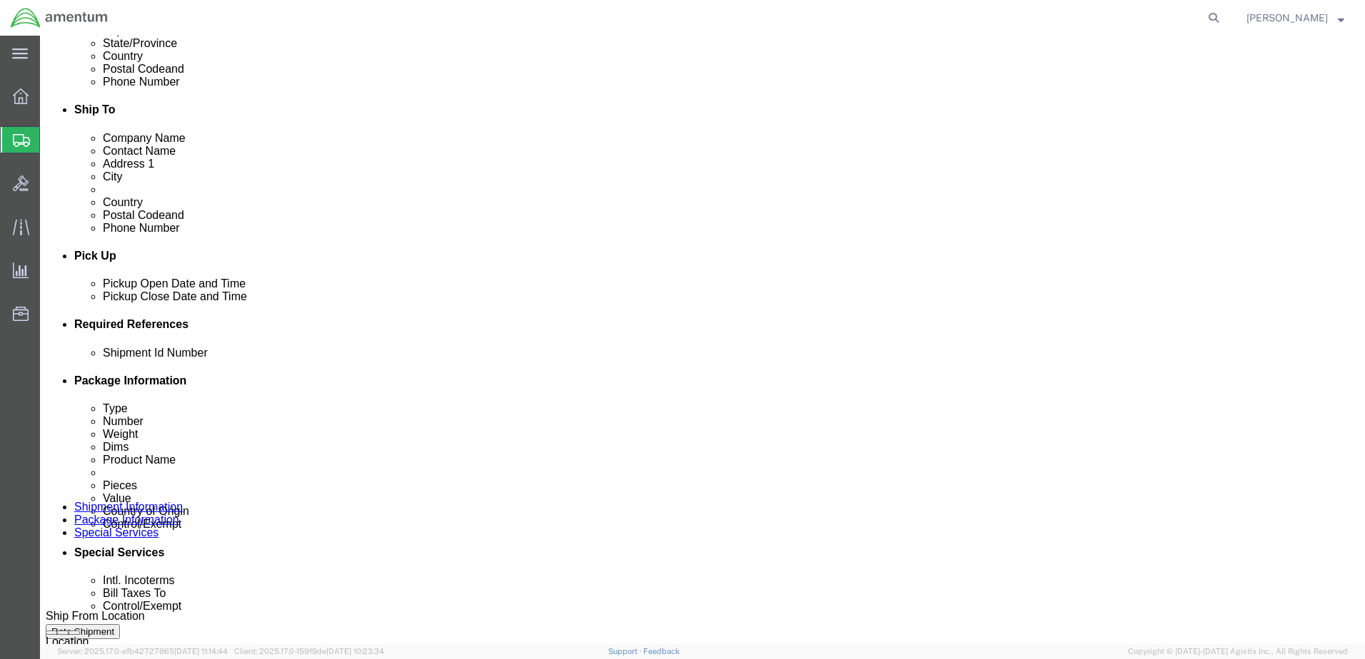
click select "Select Recipient Account Sender/Shipper Third Party Account"
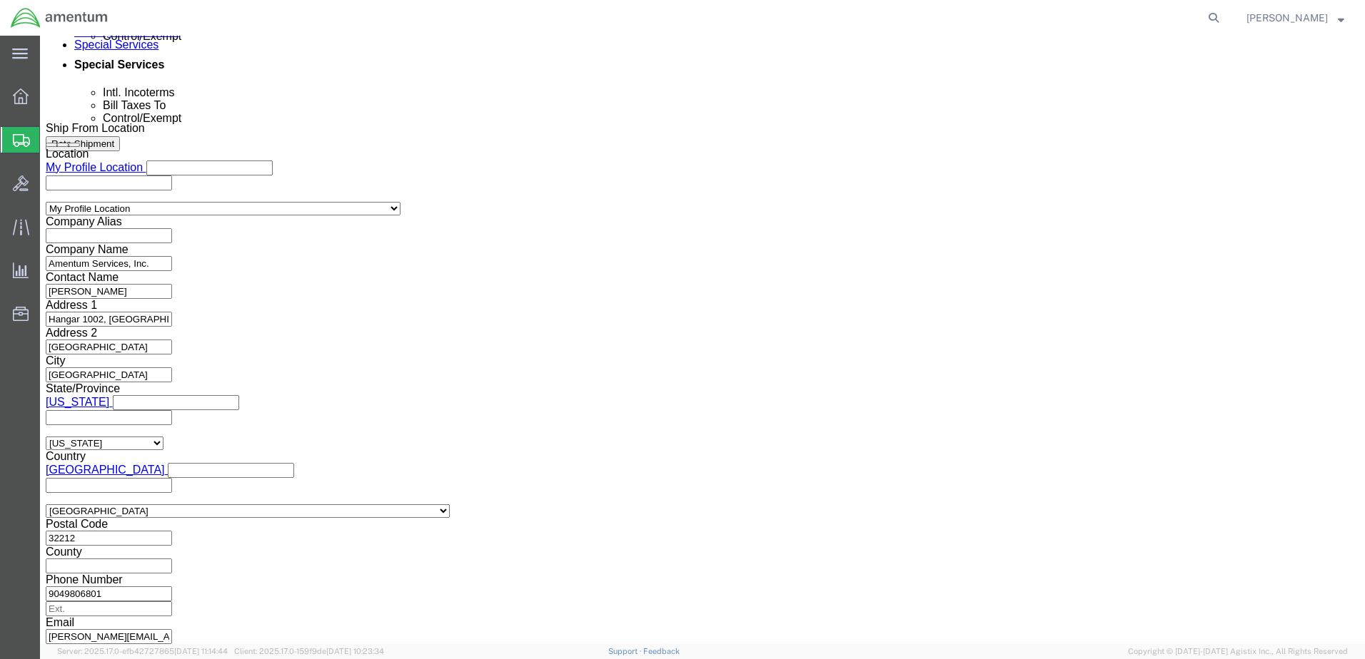
scroll to position [999, 0]
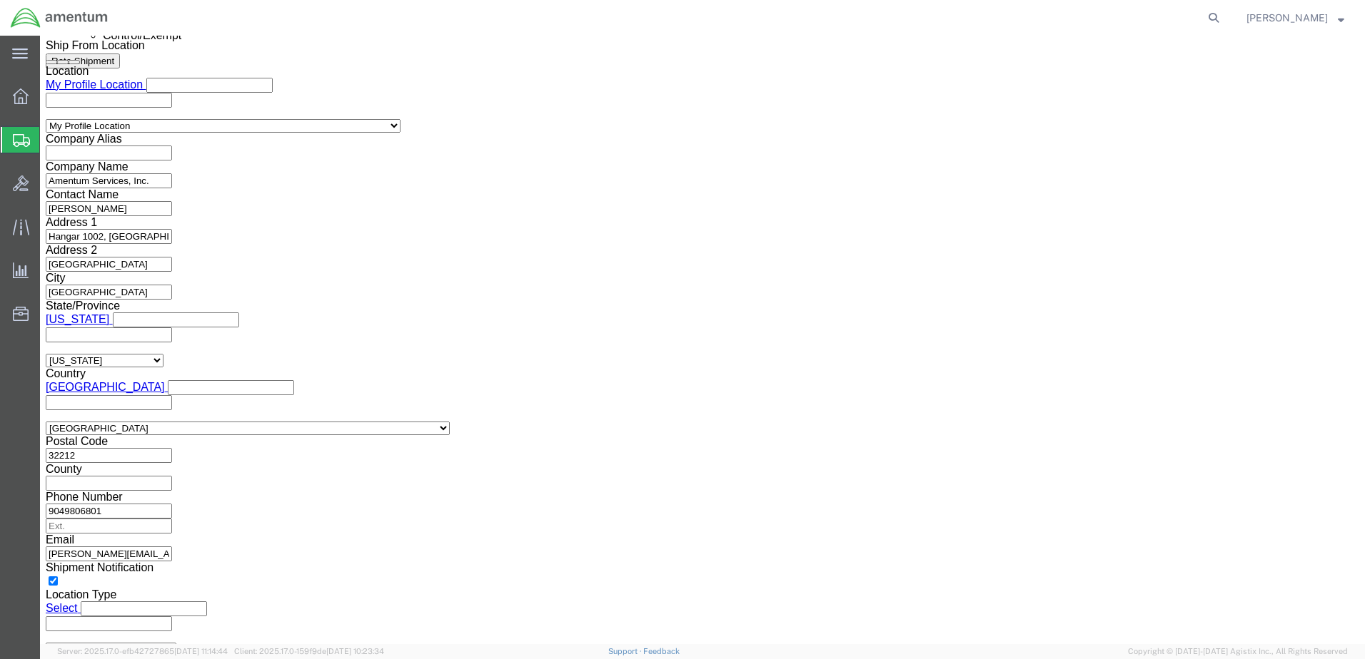
click select "Select ATF BIS DEA EPA FDA FTR ITAR OFAC Other (OPA)"
select select "FTR"
click select "Select ATF BIS DEA EPA FDA FTR ITAR OFAC Other (OPA)"
click select "Select 30.2(d)(2) 30.36 30.37(a) 30.37(f) 30.37(g) 30.37(h) 30.37(i) 30.37(j) 3…"
select select "30.37(a)"
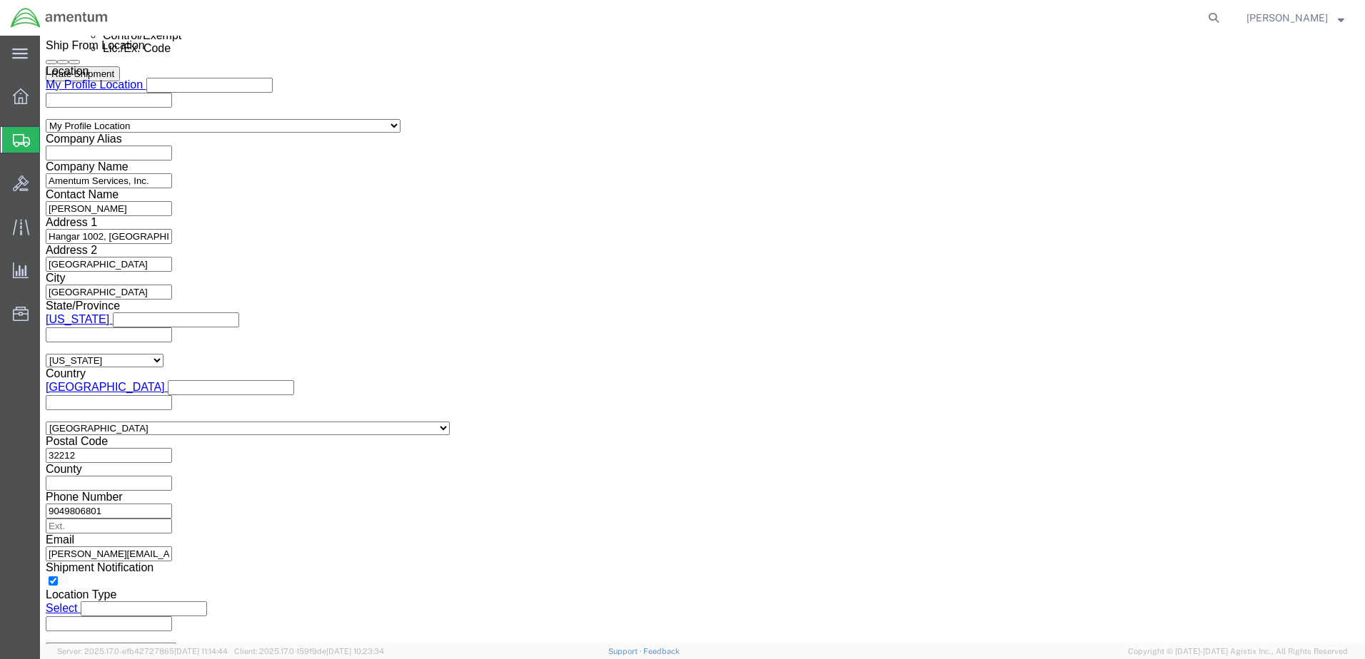
click select "Select 30.2(d)(2) 30.36 30.37(a) 30.37(f) 30.37(g) 30.37(h) 30.37(i) 30.37(j) 3…"
click button "Save"
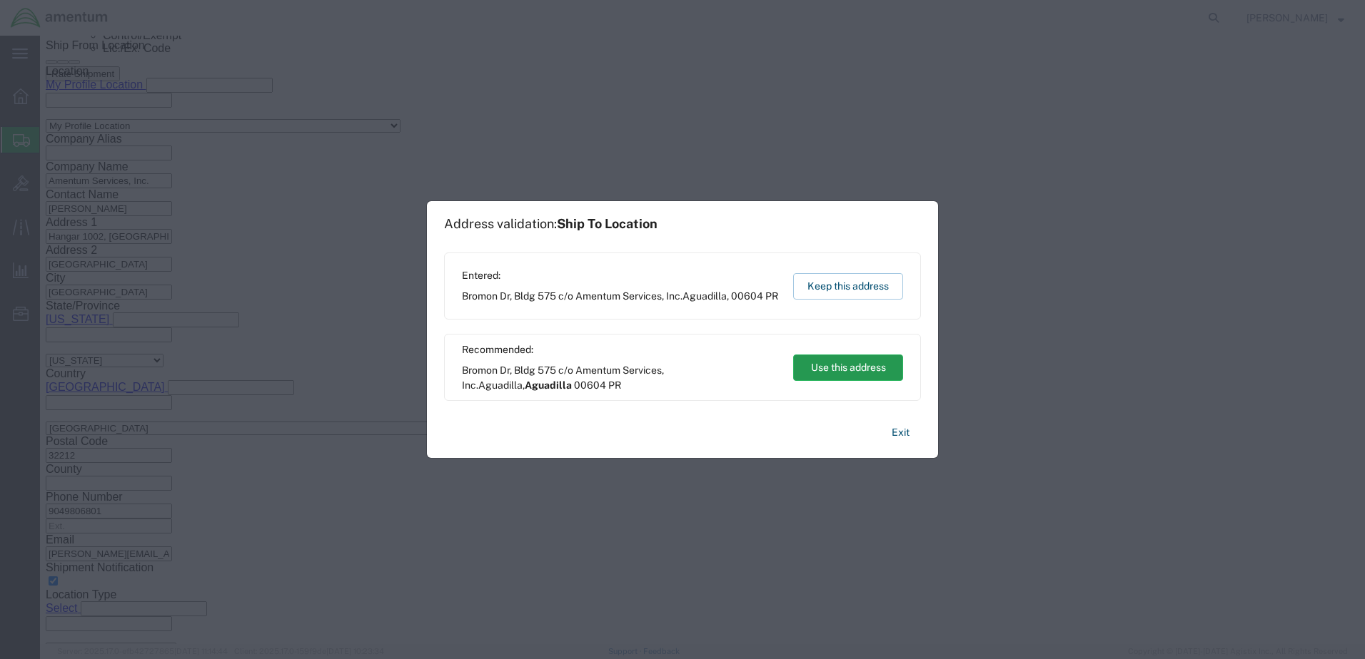
click at [851, 370] on button "Use this address" at bounding box center [848, 368] width 110 height 26
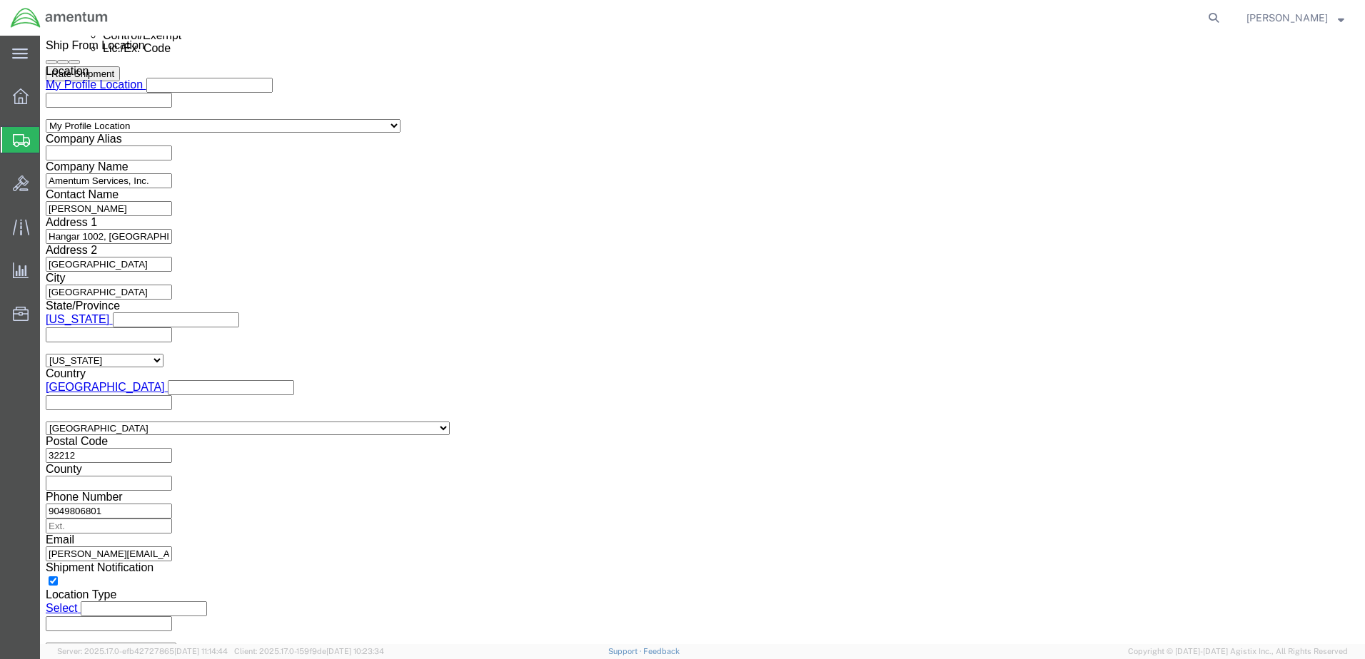
click button "Rate Shipment"
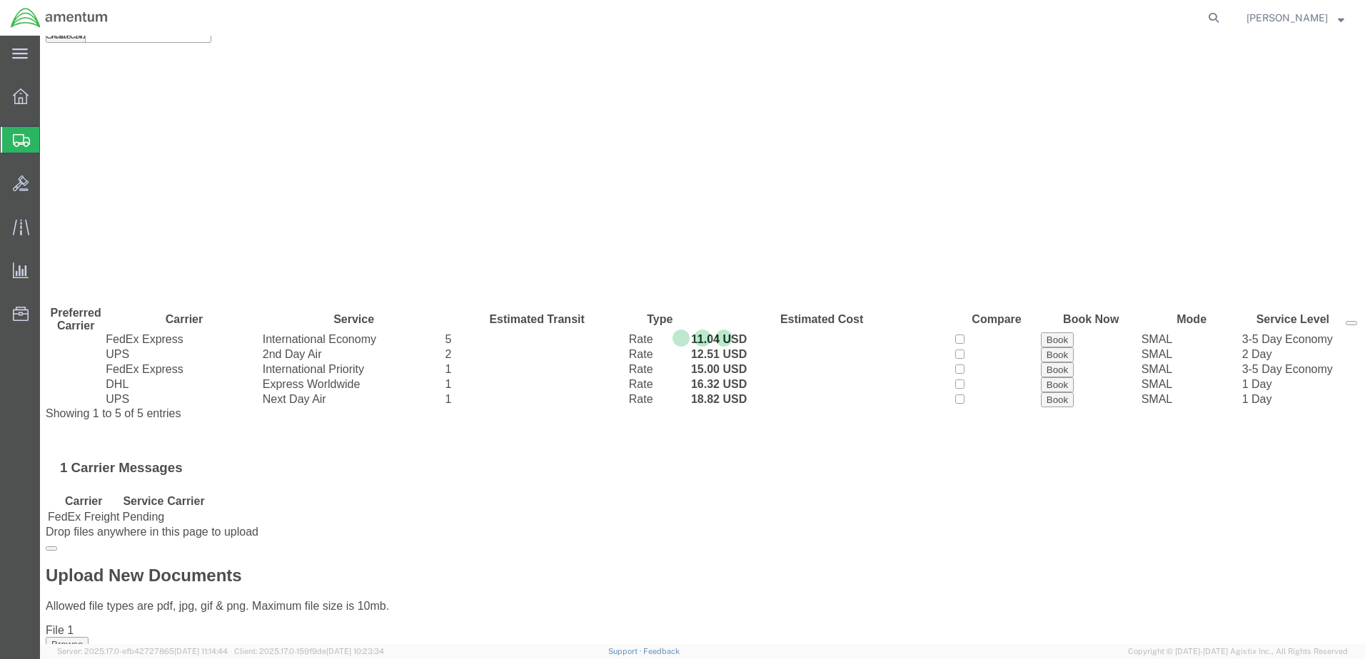
scroll to position [0, 0]
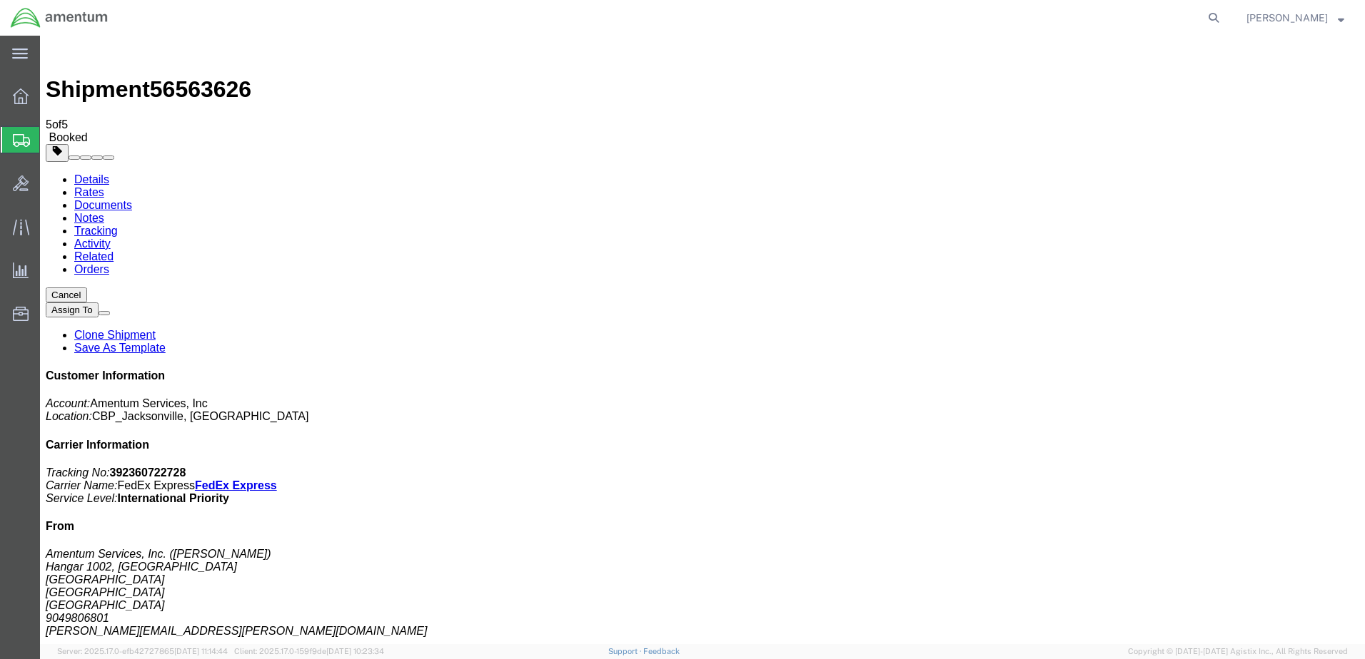
checkbox input "true"
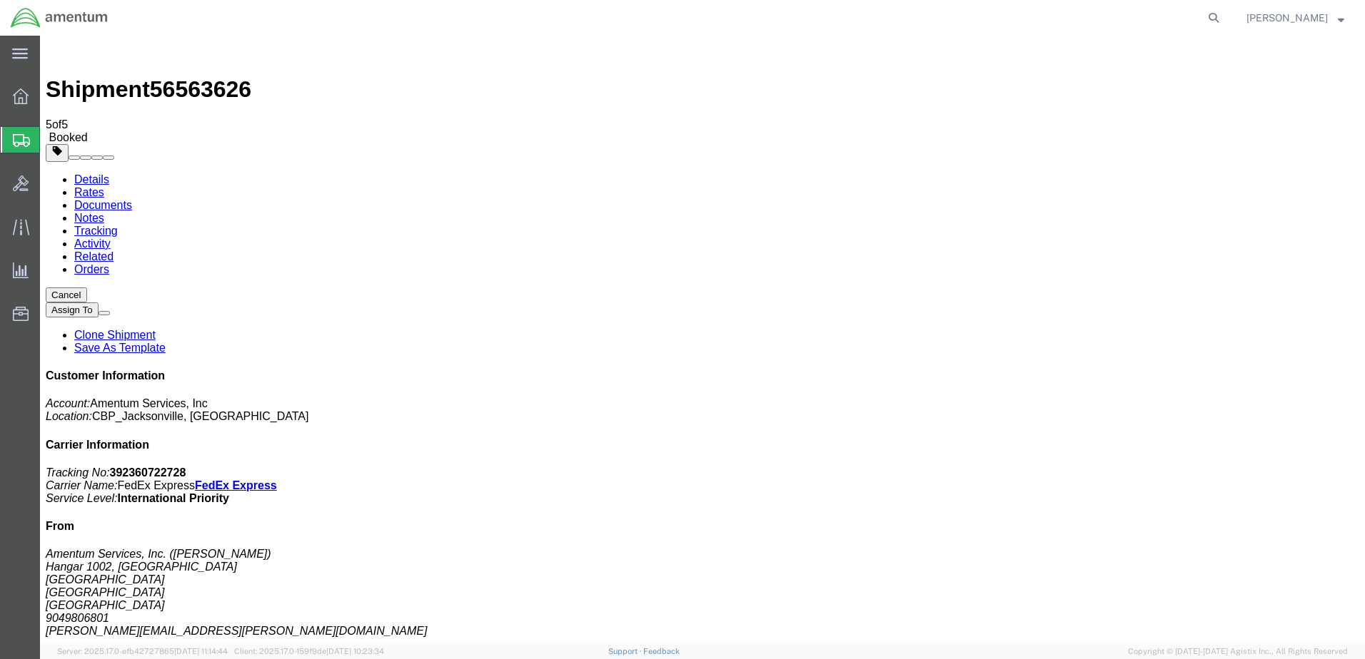
select select "2"
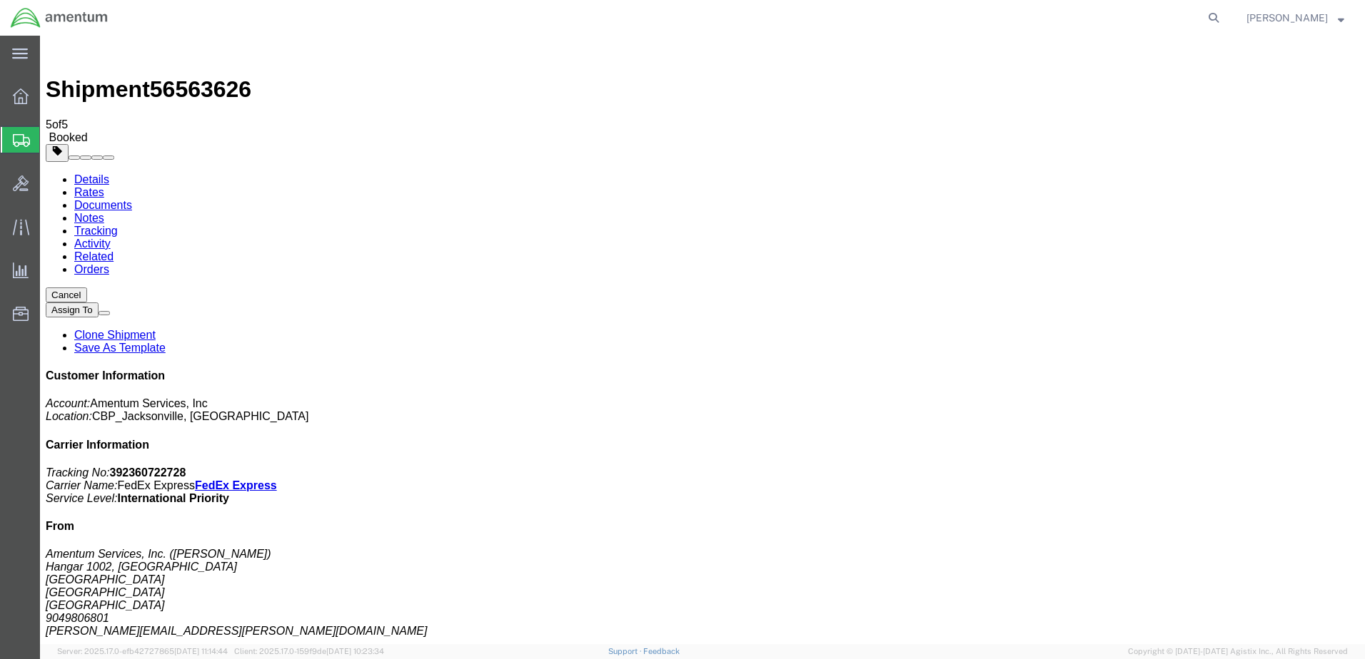
select select "4"
select select "3"
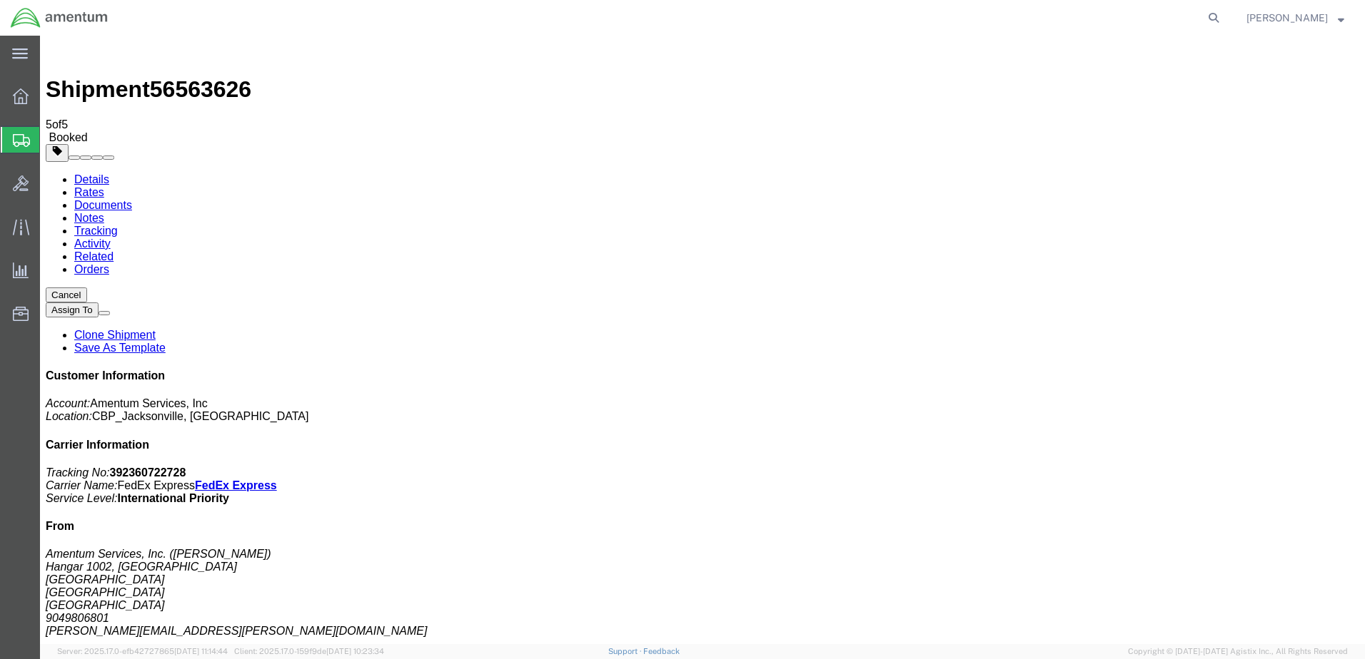
click at [23, 225] on icon at bounding box center [21, 227] width 16 height 16
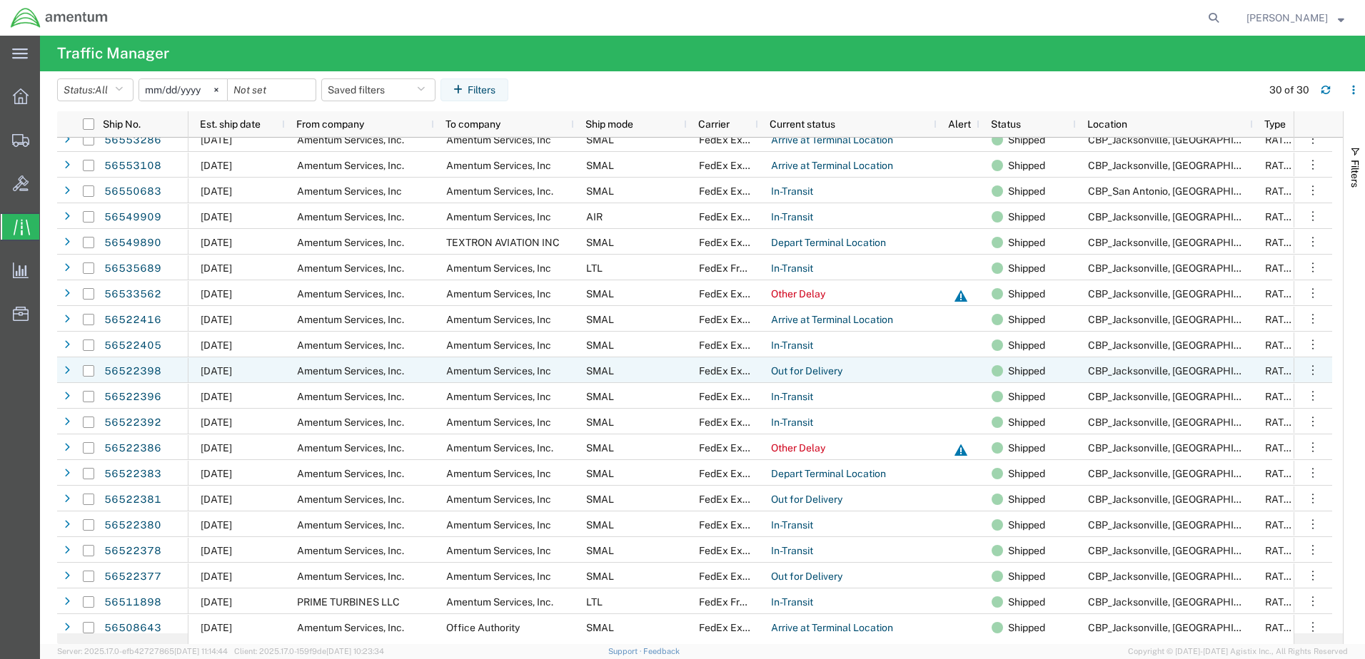
scroll to position [275, 0]
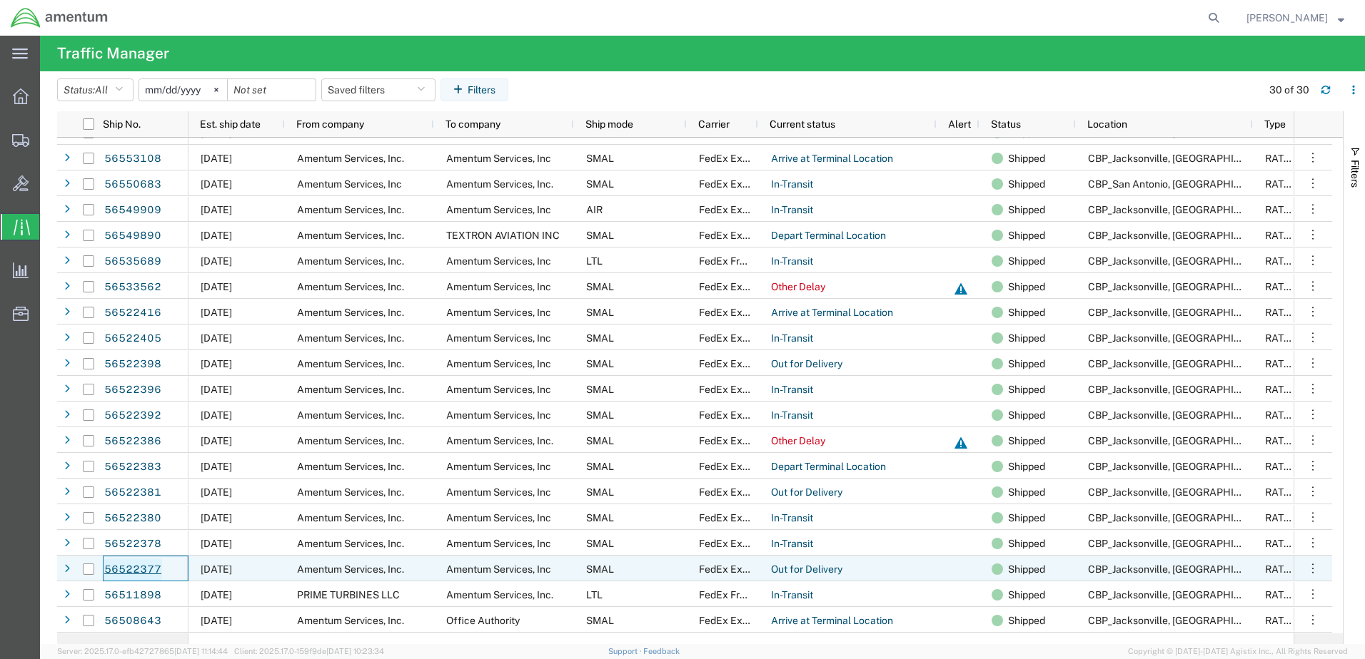
click at [154, 562] on link "56522377" at bounding box center [132, 570] width 59 height 23
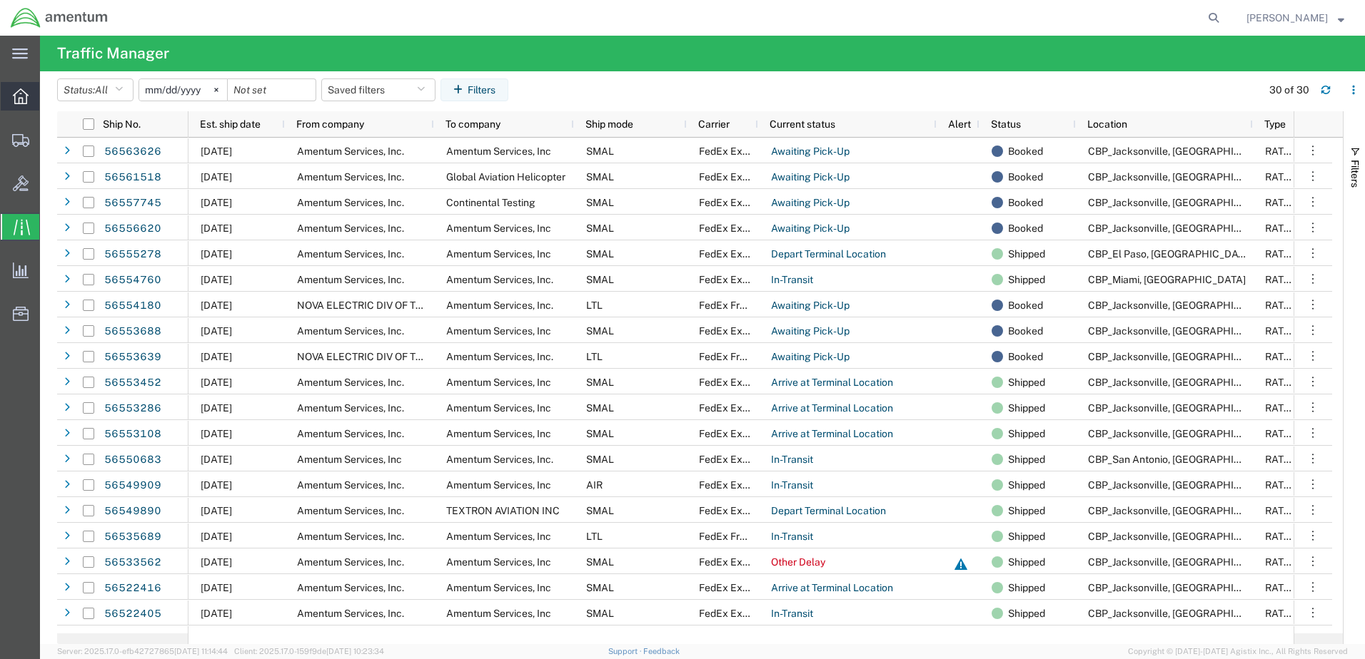
click at [19, 98] on icon at bounding box center [21, 96] width 16 height 16
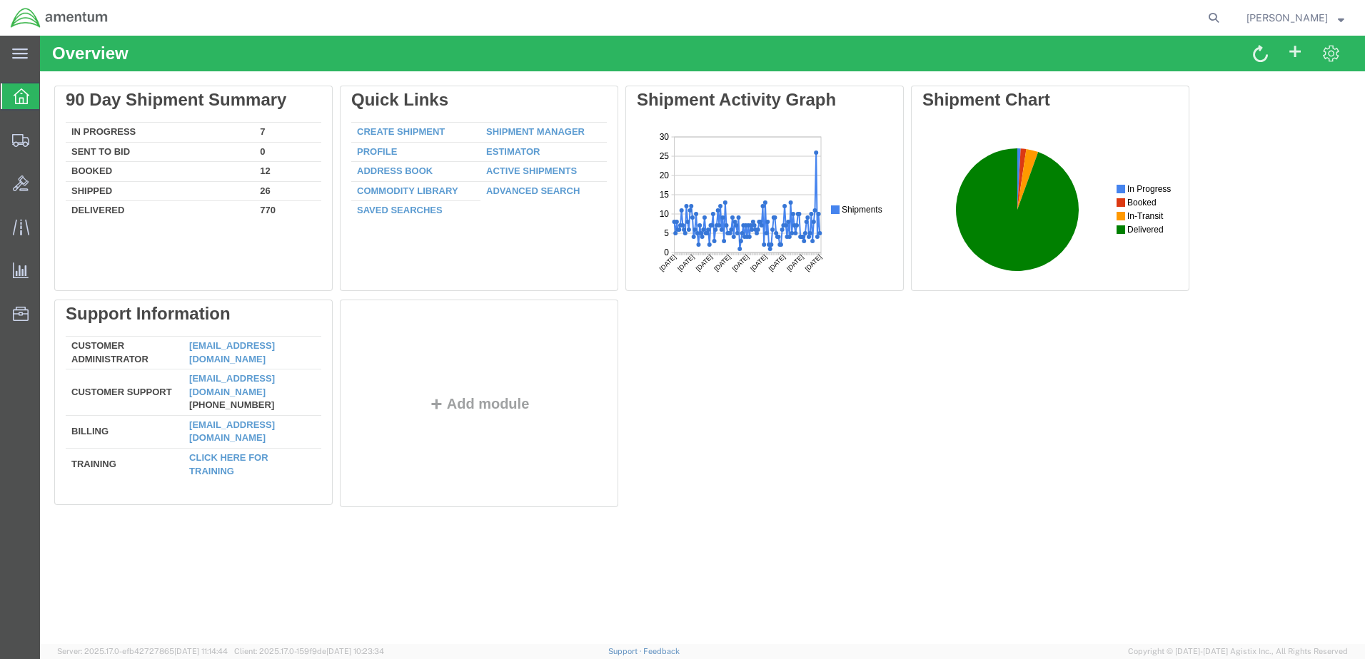
click at [1328, 23] on span "[PERSON_NAME]" at bounding box center [1295, 18] width 98 height 16
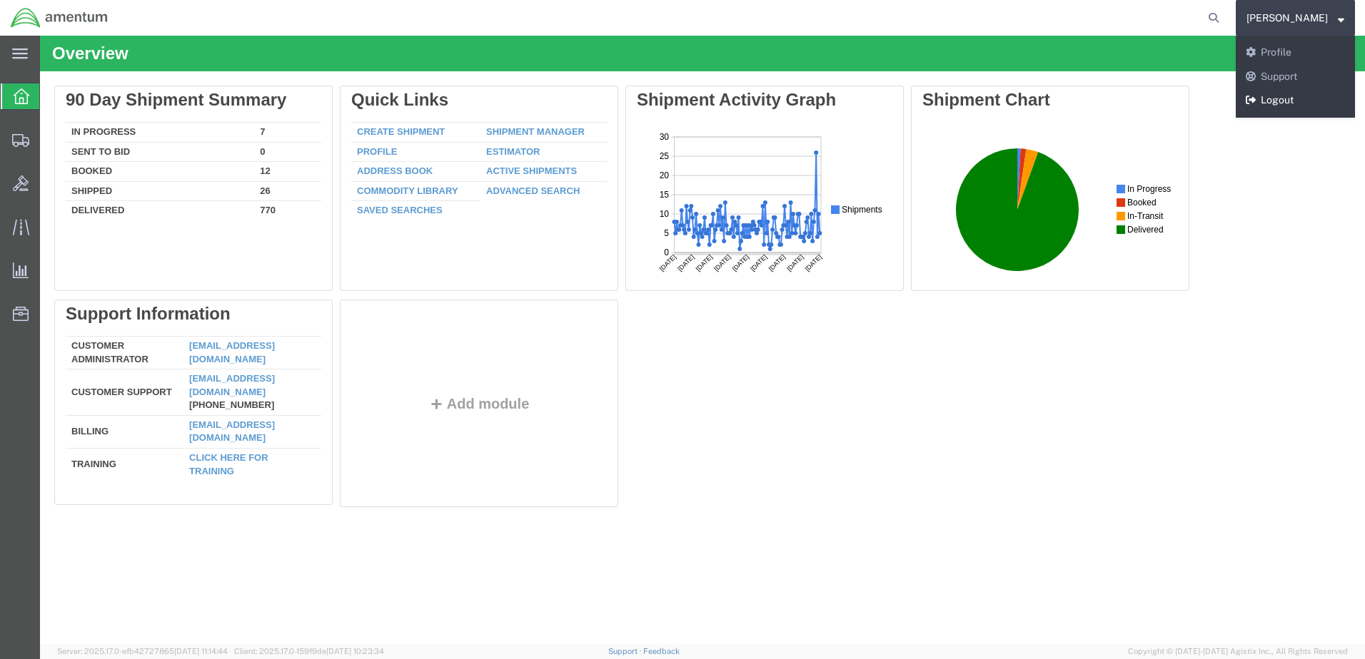
drag, startPoint x: 1311, startPoint y: 100, endPoint x: 1271, endPoint y: 65, distance: 53.1
click at [1311, 101] on link "Logout" at bounding box center [1294, 100] width 119 height 24
